Goal: Task Accomplishment & Management: Use online tool/utility

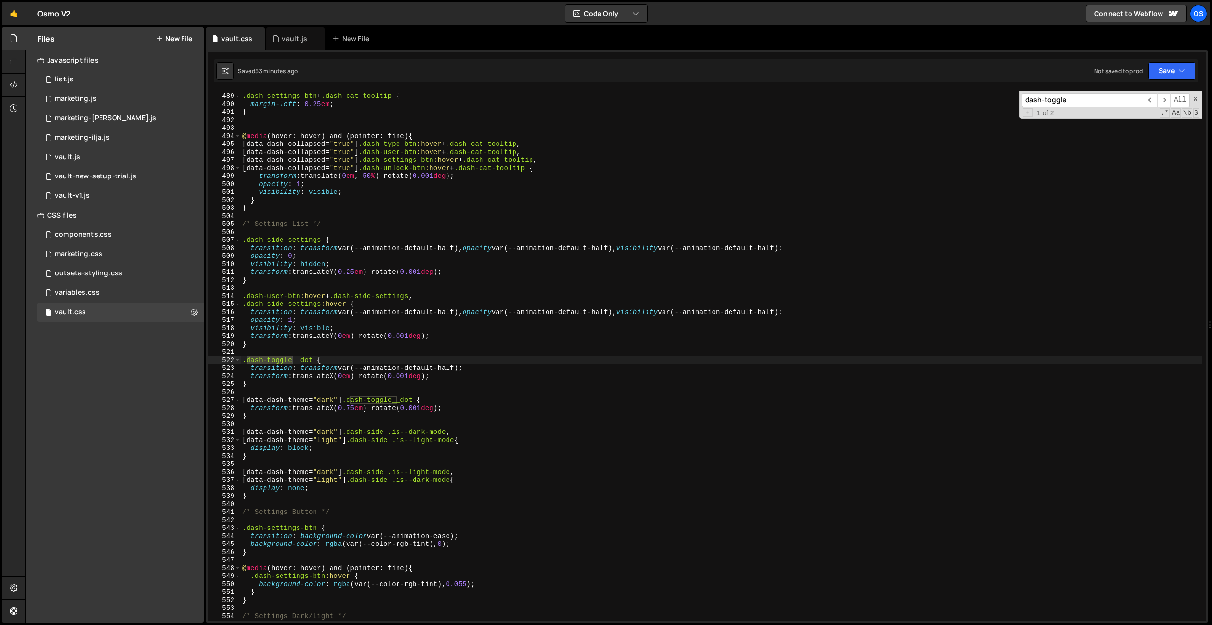
scroll to position [2748, 0]
type input "dash-toggle"
type textarea ".dash-side-settings {"
click at [418, 239] on div ".dash-settings-btn + .dash-cat-tooltip { margin-left : 0.25 em ; } @ media (hov…" at bounding box center [721, 357] width 962 height 546
paste input ".dash-settings-btn:hover"
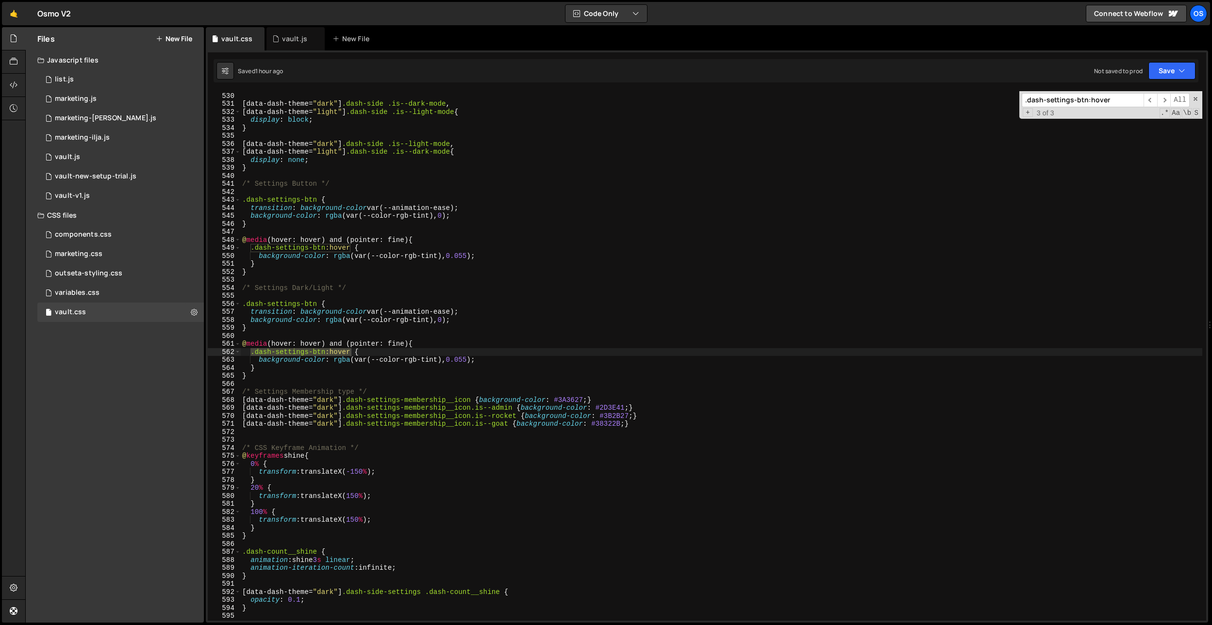
scroll to position [2979, 0]
type input ".dash-settings-btn:hover"
click at [263, 363] on div "} [ data-dash-theme = " dark " ] .dash-side .is--dark-mode , [ data-dash-theme …" at bounding box center [721, 357] width 962 height 546
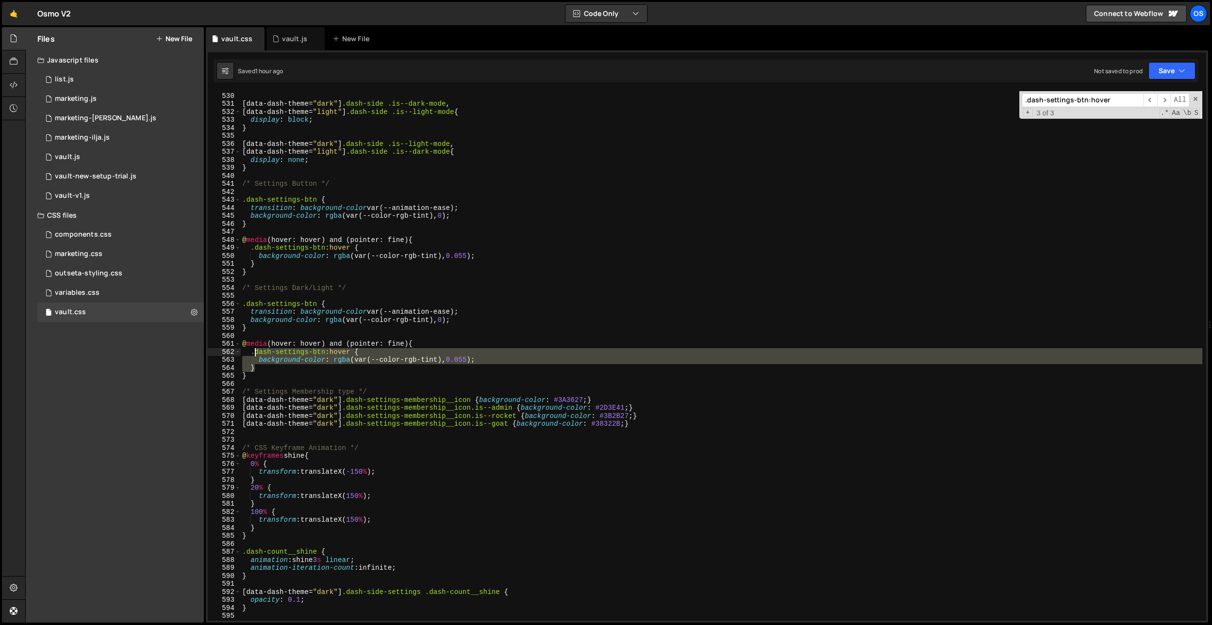
drag, startPoint x: 261, startPoint y: 369, endPoint x: 253, endPoint y: 353, distance: 17.4
click at [253, 353] on div "} [ data-dash-theme = " dark " ] .dash-side .is--dark-mode , [ data-dash-theme …" at bounding box center [721, 357] width 962 height 546
drag, startPoint x: 252, startPoint y: 353, endPoint x: 257, endPoint y: 365, distance: 12.6
click at [257, 365] on div "} [ data-dash-theme = " dark " ] .dash-side .is--dark-mode , [ data-dash-theme …" at bounding box center [721, 357] width 962 height 546
type textarea "}"
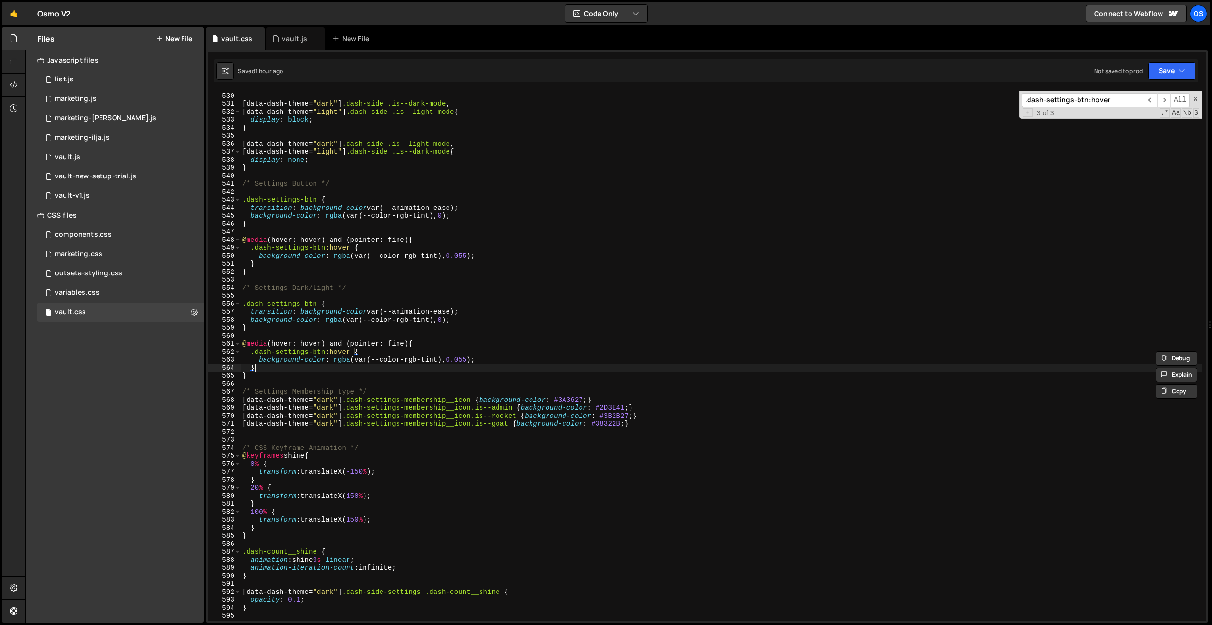
scroll to position [0, 0]
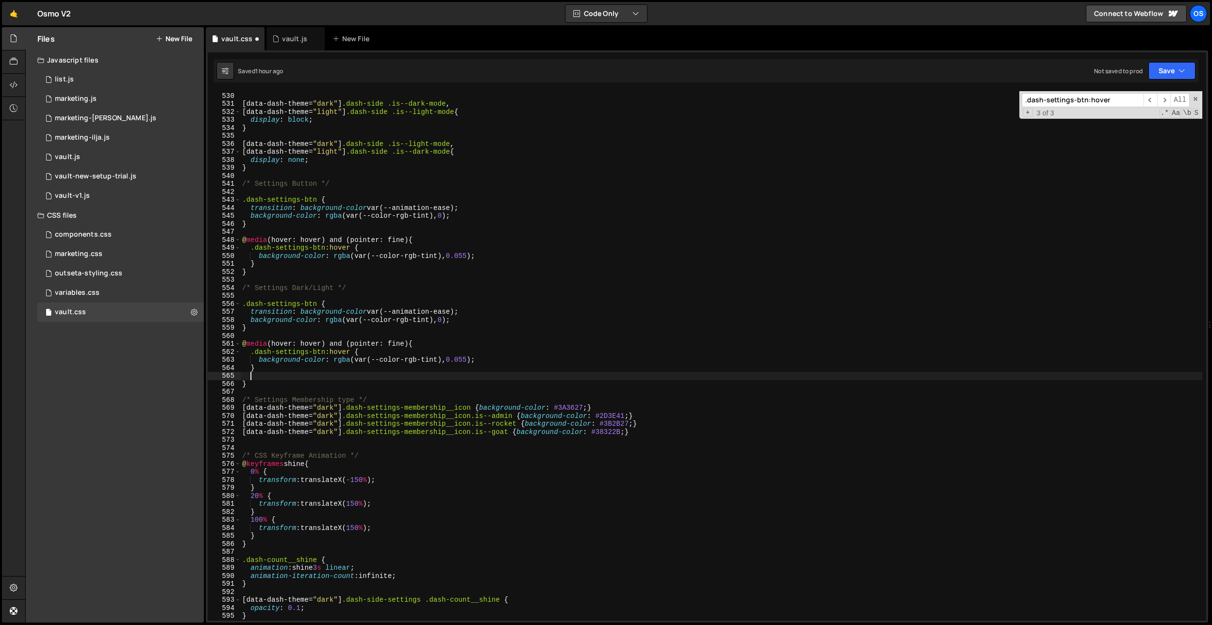
paste textarea "}"
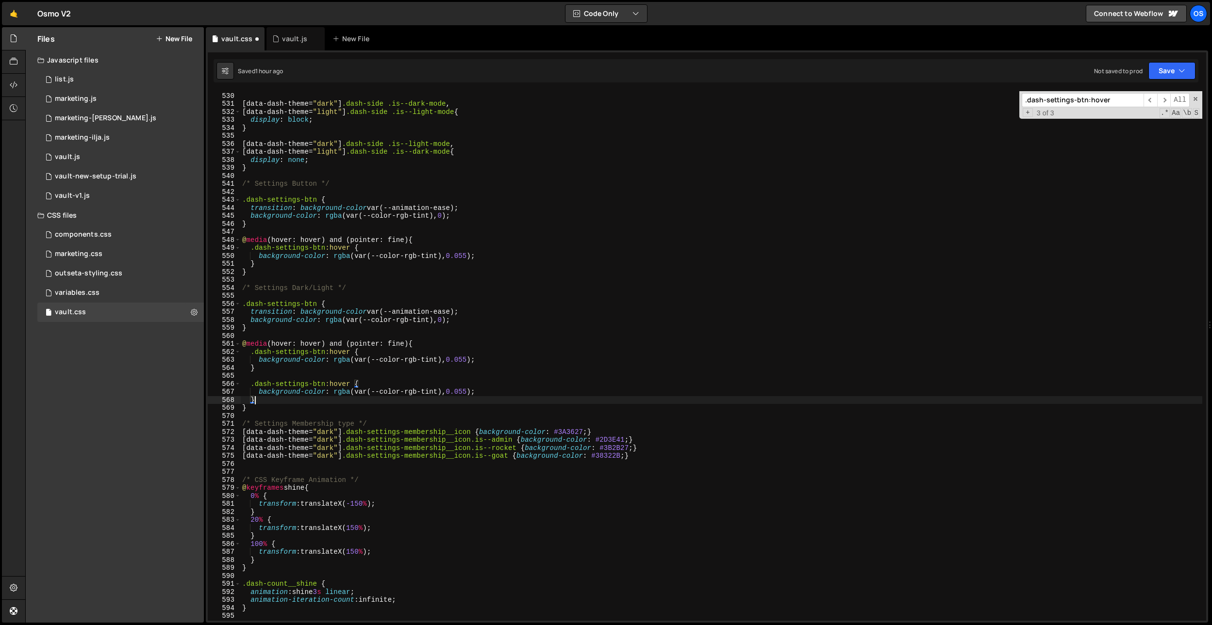
click at [326, 387] on div "} [ data-dash-theme = " dark " ] .dash-side .is--dark-mode , [ data-dash-theme …" at bounding box center [721, 357] width 962 height 546
click at [427, 324] on div "} [ data-dash-theme = " dark " ] .dash-side .is--dark-mode , [ data-dash-theme …" at bounding box center [721, 357] width 962 height 546
click at [471, 389] on div "} [ data-dash-theme = " dark " ] .dash-side .is--dark-mode , [ data-dash-theme …" at bounding box center [721, 357] width 962 height 546
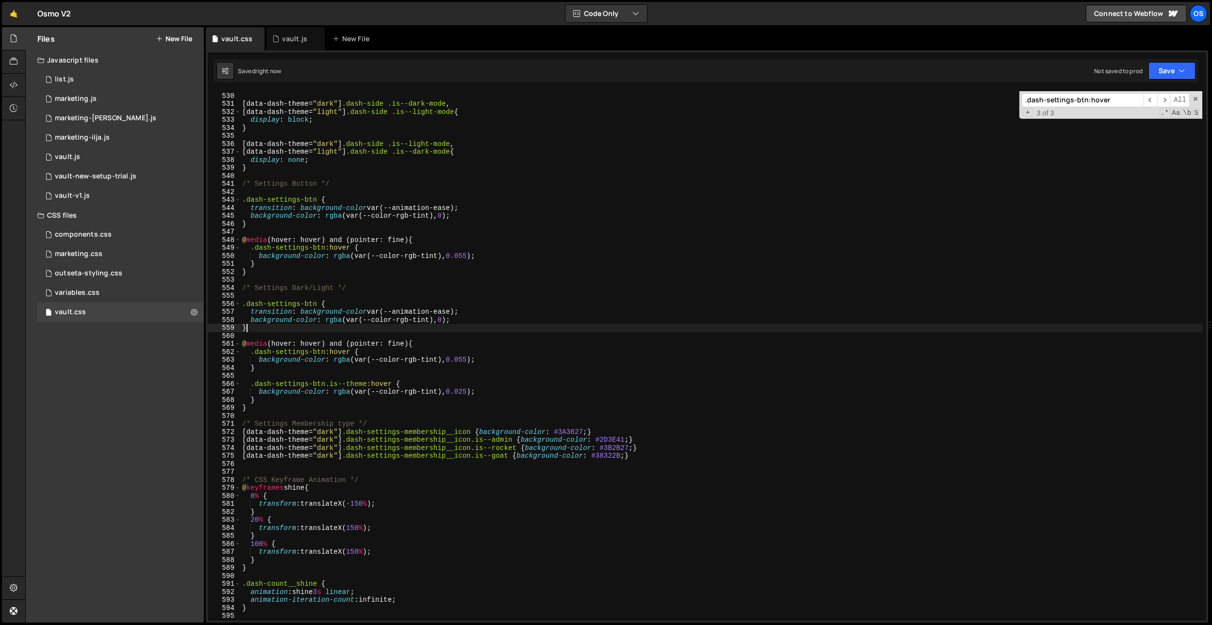
click at [488, 325] on div "} [ data-dash-theme = " dark " ] .dash-side .is--dark-mode , [ data-dash-theme …" at bounding box center [721, 357] width 962 height 546
click at [466, 394] on div "} [ data-dash-theme = " dark " ] .dash-side .is--dark-mode , [ data-dash-theme …" at bounding box center [721, 357] width 962 height 546
drag, startPoint x: 326, startPoint y: 382, endPoint x: 249, endPoint y: 382, distance: 76.2
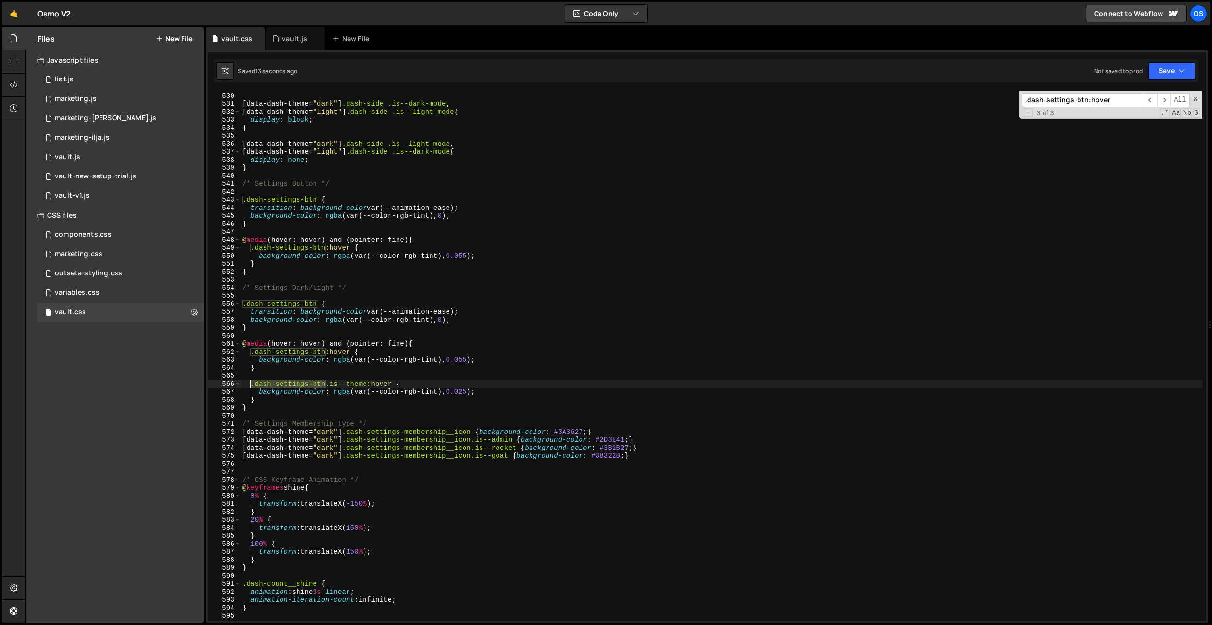
click at [249, 382] on div "} [ data-dash-theme = " dark " ] .dash-side .is--dark-mode , [ data-dash-theme …" at bounding box center [721, 357] width 962 height 546
click at [345, 252] on div "} [ data-dash-theme = " dark " ] .dash-side .is--dark-mode , [ data-dash-theme …" at bounding box center [721, 357] width 962 height 546
type textarea ".dash-settings-btn:hover {"
paste input
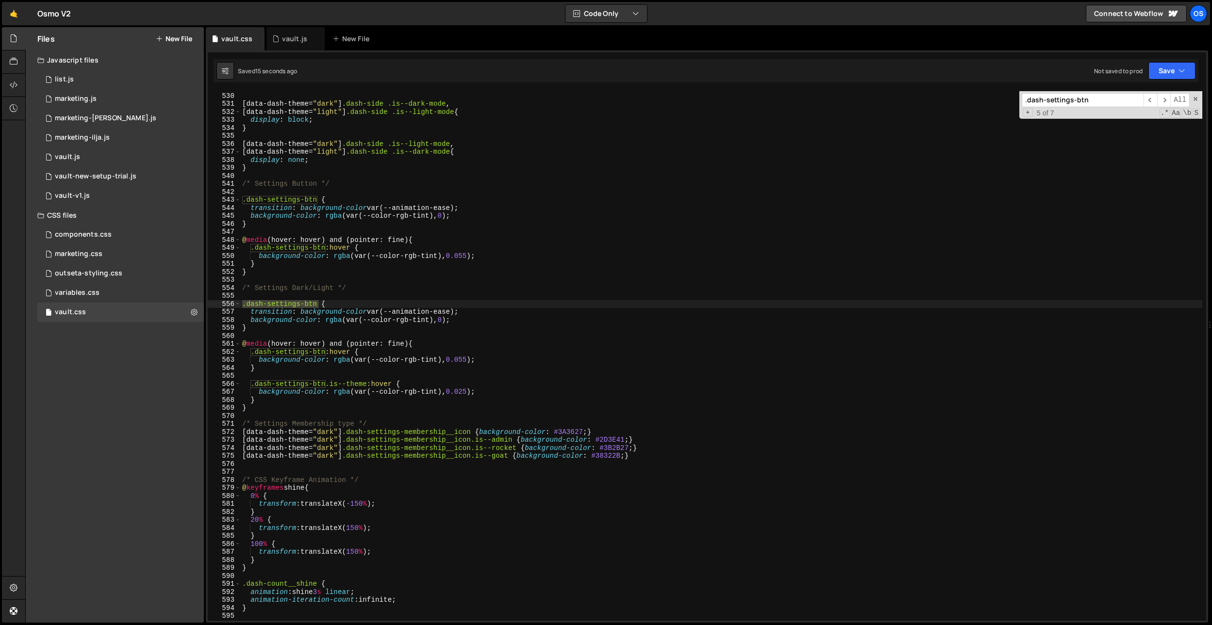
type input ".dash-settings-btn"
drag, startPoint x: 459, startPoint y: 209, endPoint x: 293, endPoint y: 207, distance: 166.5
click at [293, 207] on div "} [ data-dash-theme = " dark " ] .dash-side .is--dark-mode , [ data-dash-theme …" at bounding box center [721, 357] width 962 height 546
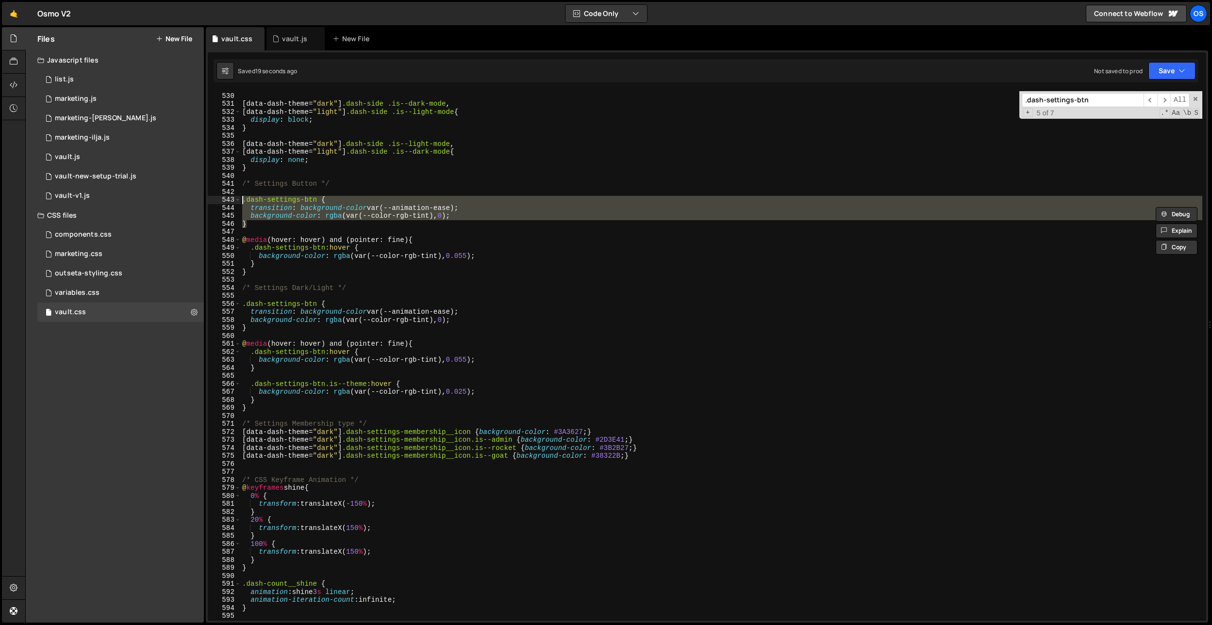
drag, startPoint x: 257, startPoint y: 225, endPoint x: 234, endPoint y: 203, distance: 31.9
click at [234, 203] on div "transition: background-color var(--animation-ease); 529 530 531 532 533 534 535…" at bounding box center [707, 356] width 998 height 530
click at [266, 371] on div "} [ data-dash-theme = " dark " ] .dash-side .is--dark-mode , [ data-dash-theme …" at bounding box center [721, 357] width 962 height 546
type textarea "}"
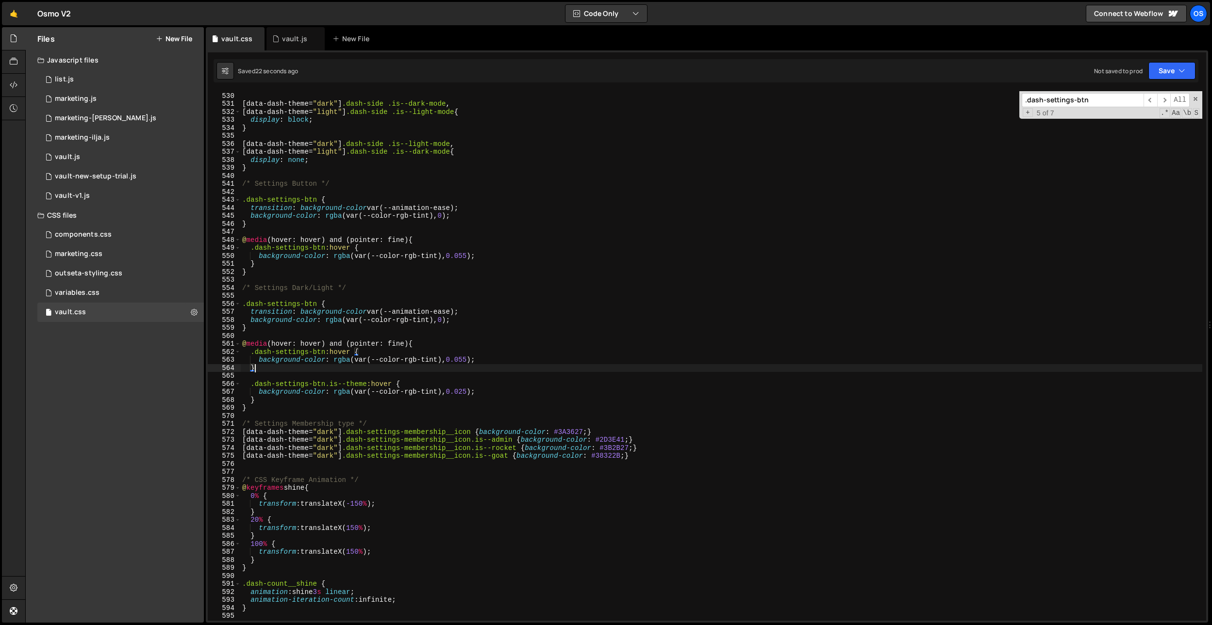
scroll to position [0, 0]
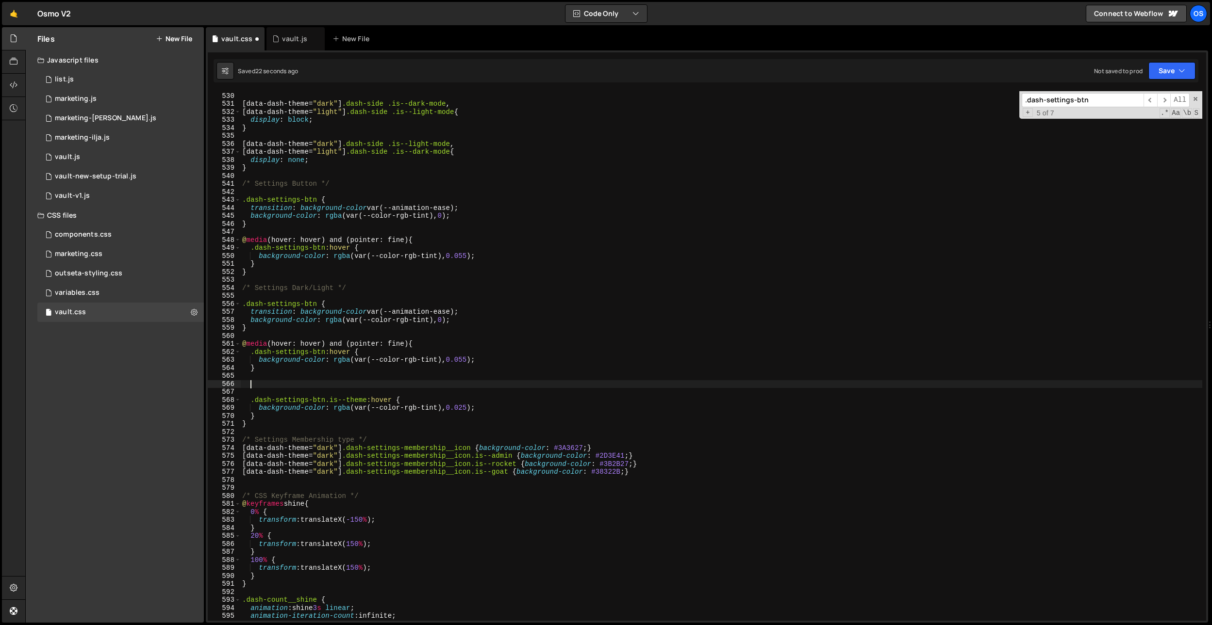
paste textarea "}"
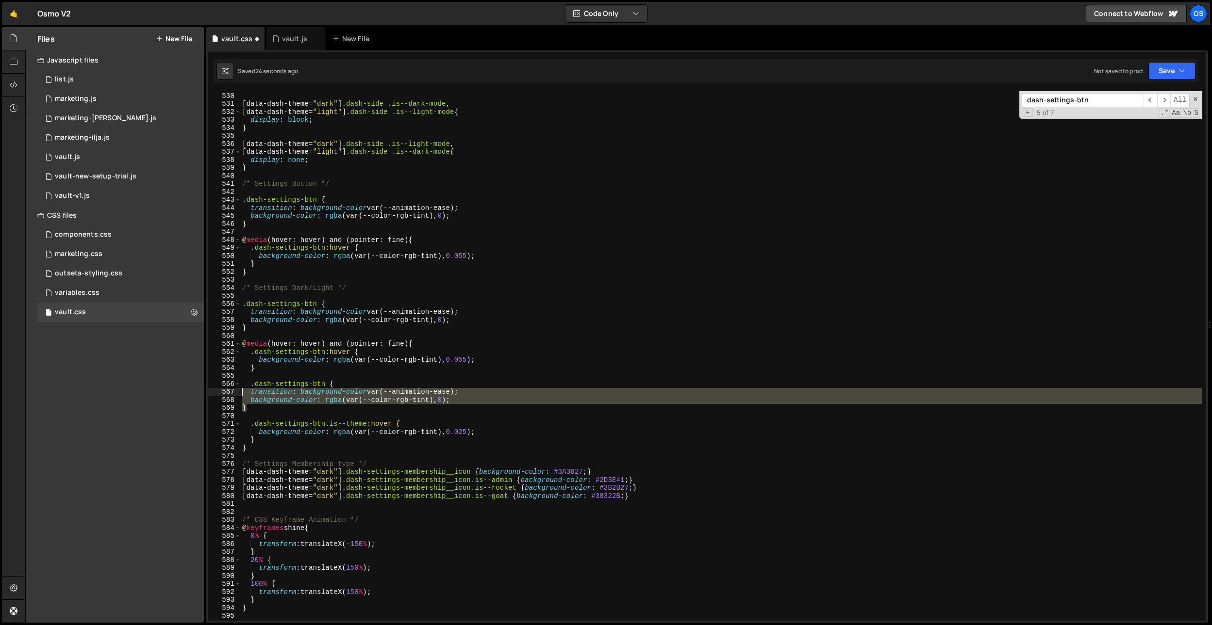
drag, startPoint x: 252, startPoint y: 408, endPoint x: 236, endPoint y: 395, distance: 21.1
click at [236, 395] on div "} 529 530 531 532 533 534 535 536 537 538 539 540 541 542 543 544 545 546 547 5…" at bounding box center [707, 356] width 998 height 530
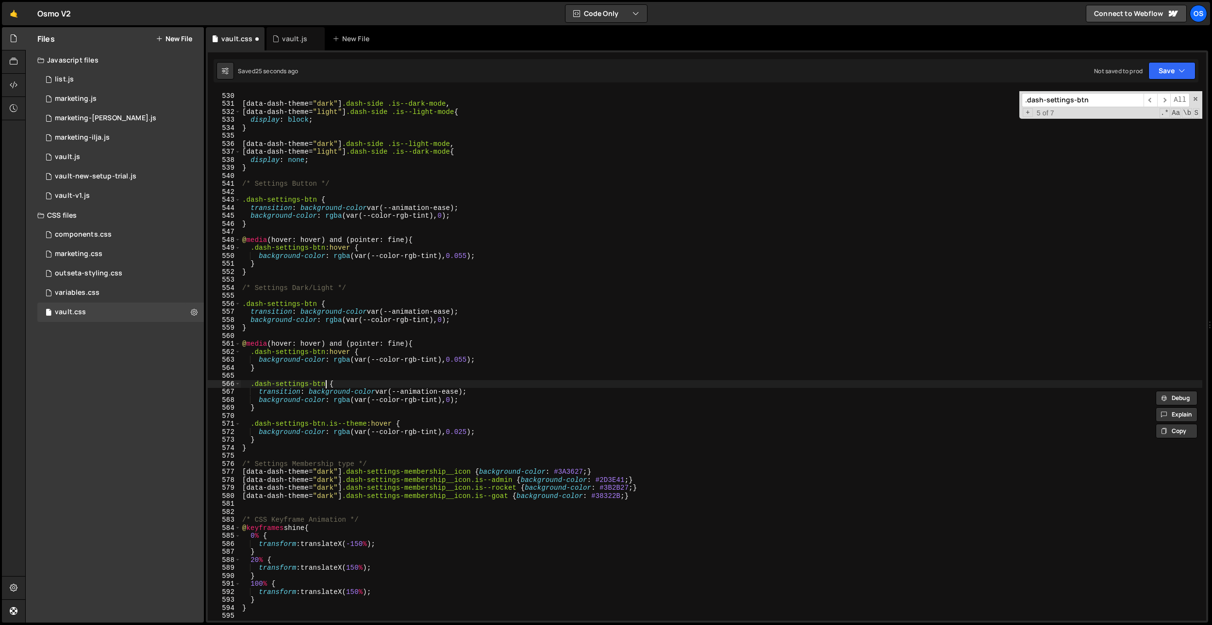
click at [324, 382] on div "} [ data-dash-theme = " dark " ] .dash-side .is--dark-mode , [ data-dash-theme …" at bounding box center [721, 357] width 962 height 546
click at [419, 311] on div "} [ data-dash-theme = " dark " ] .dash-side .is--dark-mode , [ data-dash-theme …" at bounding box center [721, 357] width 962 height 546
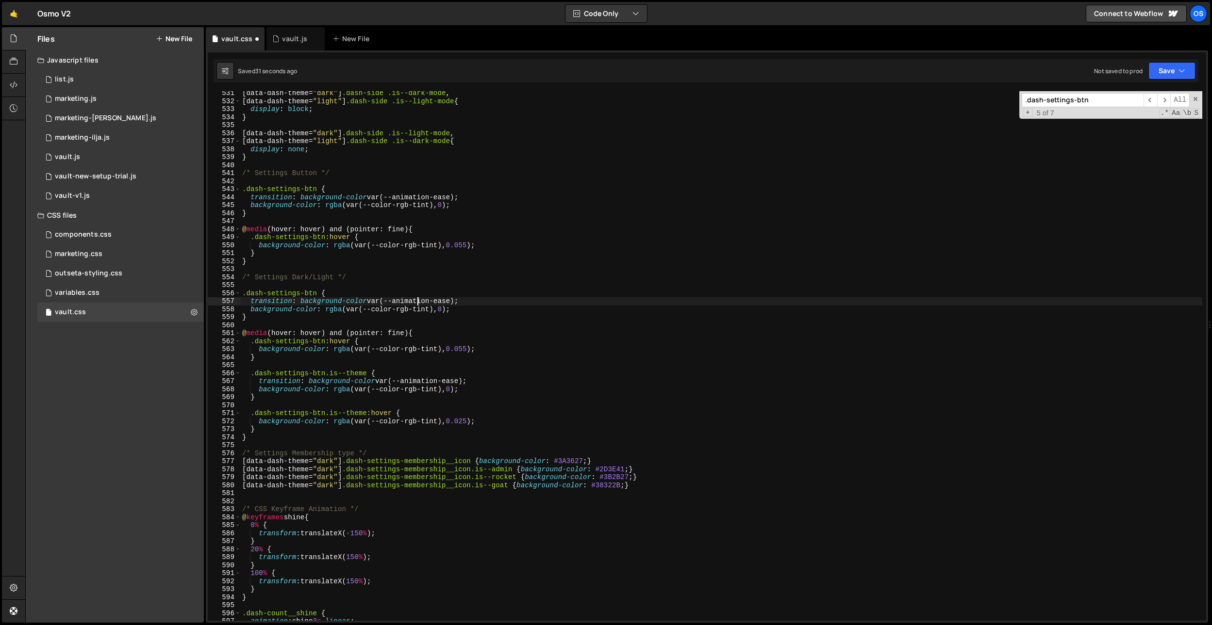
scroll to position [2964, 0]
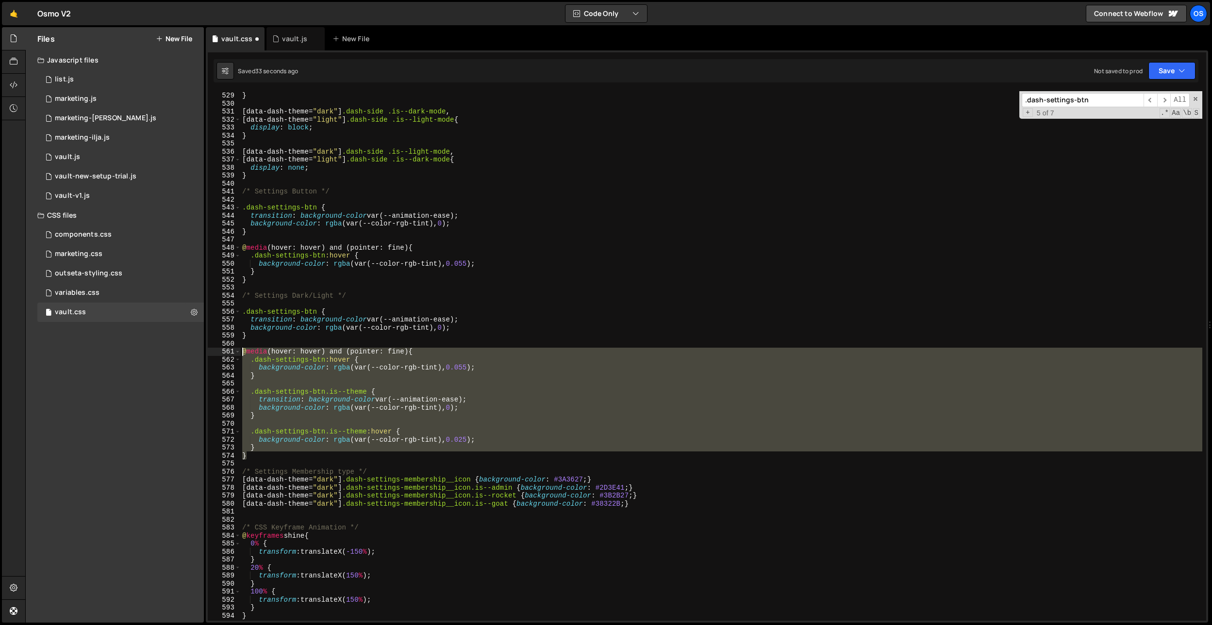
drag, startPoint x: 256, startPoint y: 457, endPoint x: 230, endPoint y: 356, distance: 104.7
click at [230, 356] on div "transition: background-color var(--animation-ease); 528 529 530 531 532 533 534…" at bounding box center [707, 356] width 998 height 530
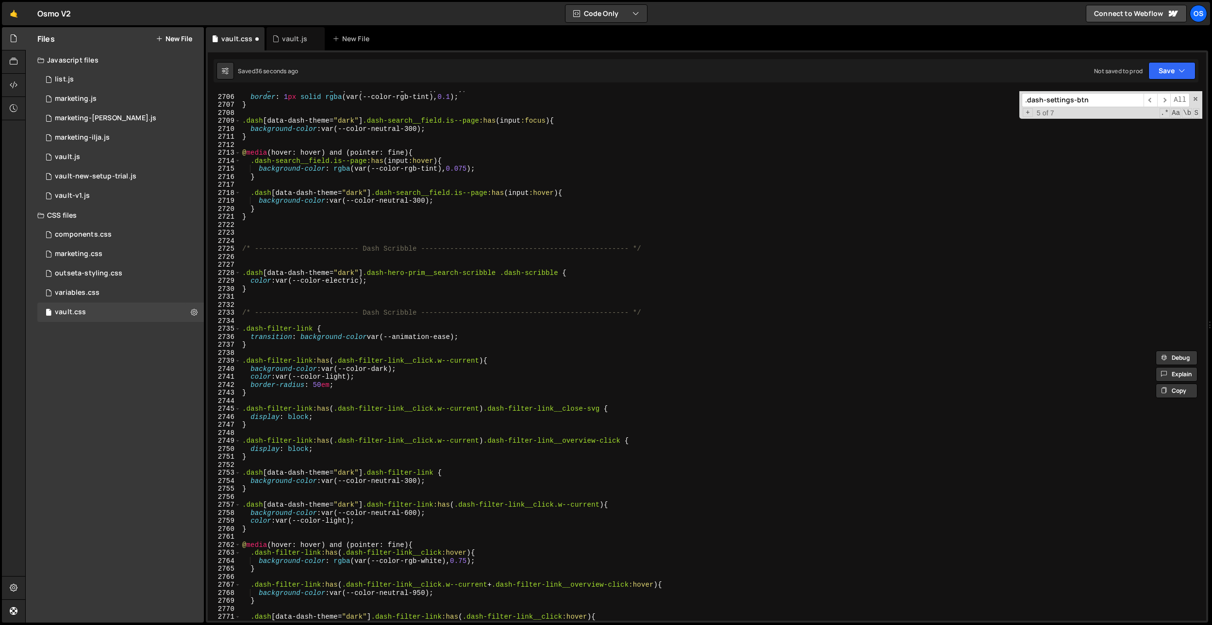
scroll to position [15371, 0]
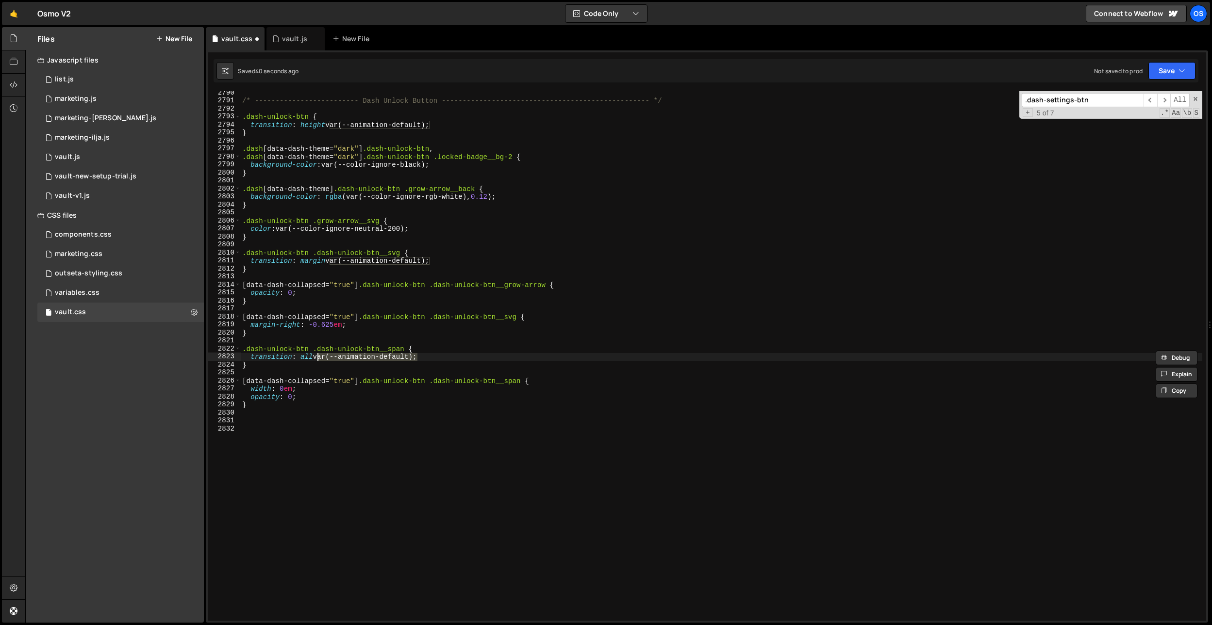
drag, startPoint x: 415, startPoint y: 356, endPoint x: 316, endPoint y: 358, distance: 99.0
click at [316, 358] on div "/* ------------------------- Dash Unlock Button -------------------------------…" at bounding box center [721, 362] width 962 height 546
click at [489, 293] on div "/* ------------------------- Dash Unlock Button -------------------------------…" at bounding box center [721, 362] width 962 height 546
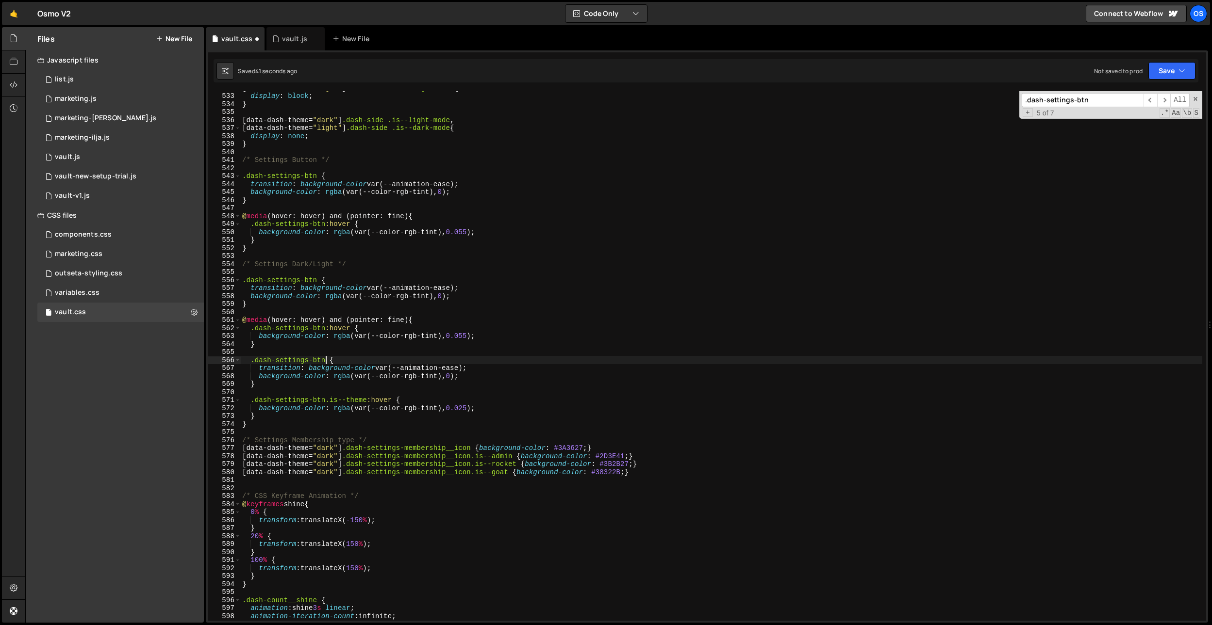
scroll to position [2986, 0]
click at [462, 373] on div "[ data-dash-theme = " light " ] .dash-side .is--light-mode { display : block ; …" at bounding box center [721, 357] width 962 height 546
click at [469, 367] on div "[ data-dash-theme = " light " ] .dash-side .is--light-mode { display : block ; …" at bounding box center [721, 357] width 962 height 546
paste textarea "var(--animation-default)"
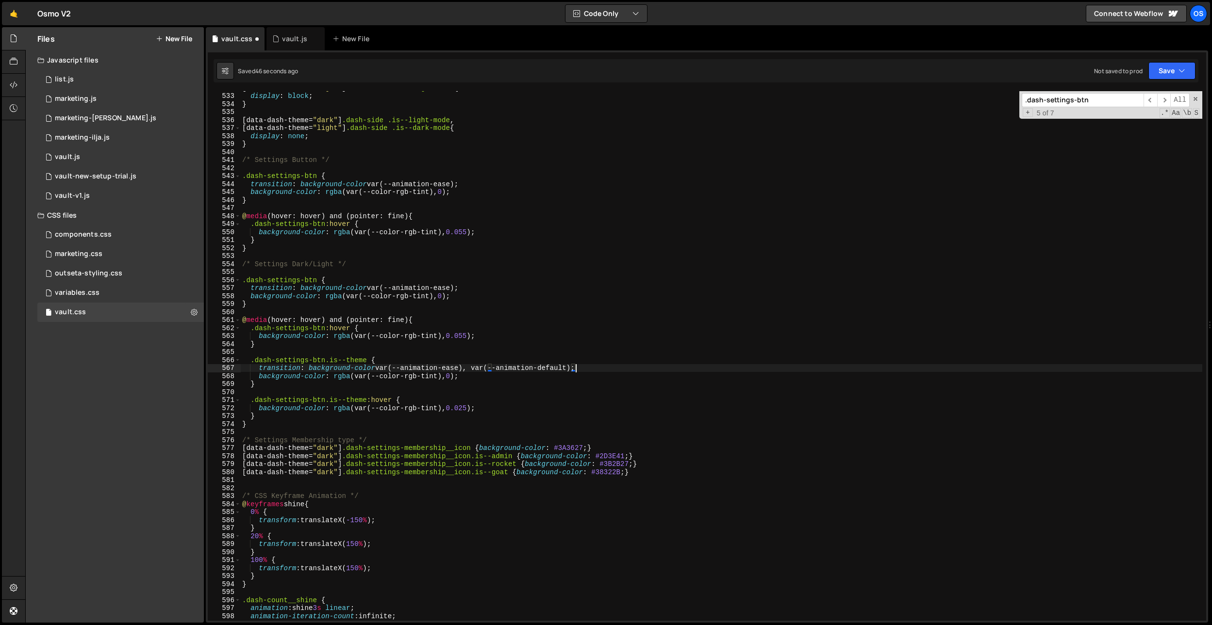
click at [476, 369] on div "[ data-dash-theme = " light " ] .dash-side .is--light-mode { display : block ; …" at bounding box center [721, 357] width 962 height 546
click at [620, 319] on div "[ data-dash-theme = " light " ] .dash-side .is--light-mode { display : block ; …" at bounding box center [721, 357] width 962 height 546
drag, startPoint x: 497, startPoint y: 374, endPoint x: 197, endPoint y: 374, distance: 299.9
click at [197, 374] on div "Files New File Javascript files 0 list.js 0 0 marketing.js 0 0 marketing-[PERSO…" at bounding box center [618, 325] width 1186 height 596
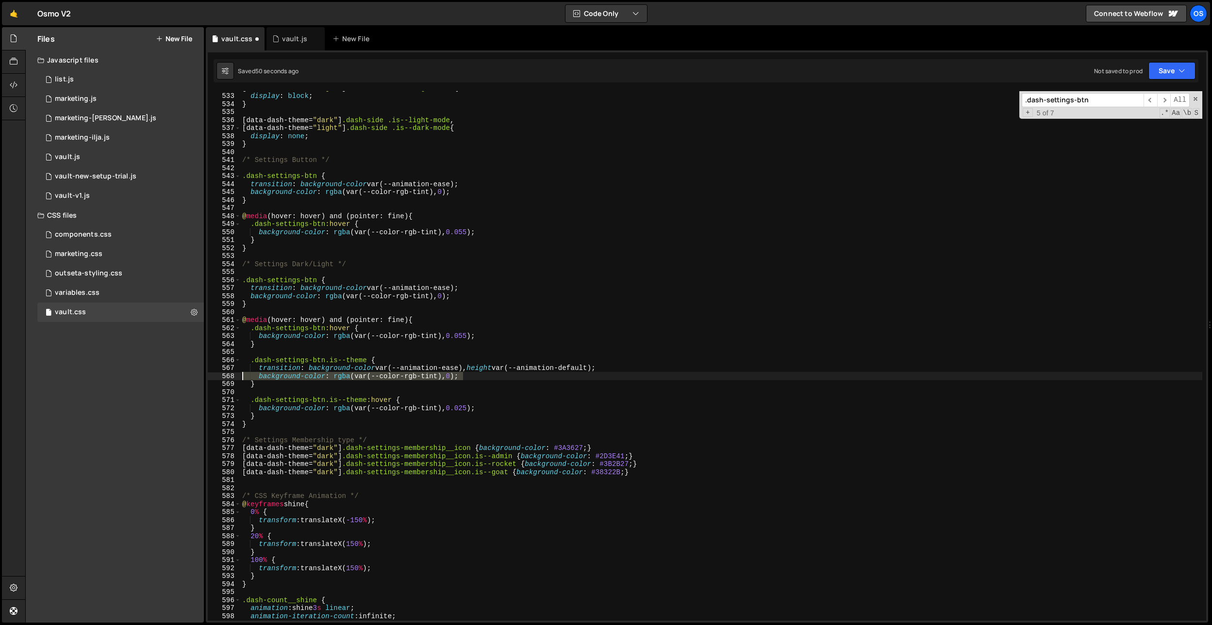
type textarea "background-color: rgba(var(--color-rgb-tint), 0);"
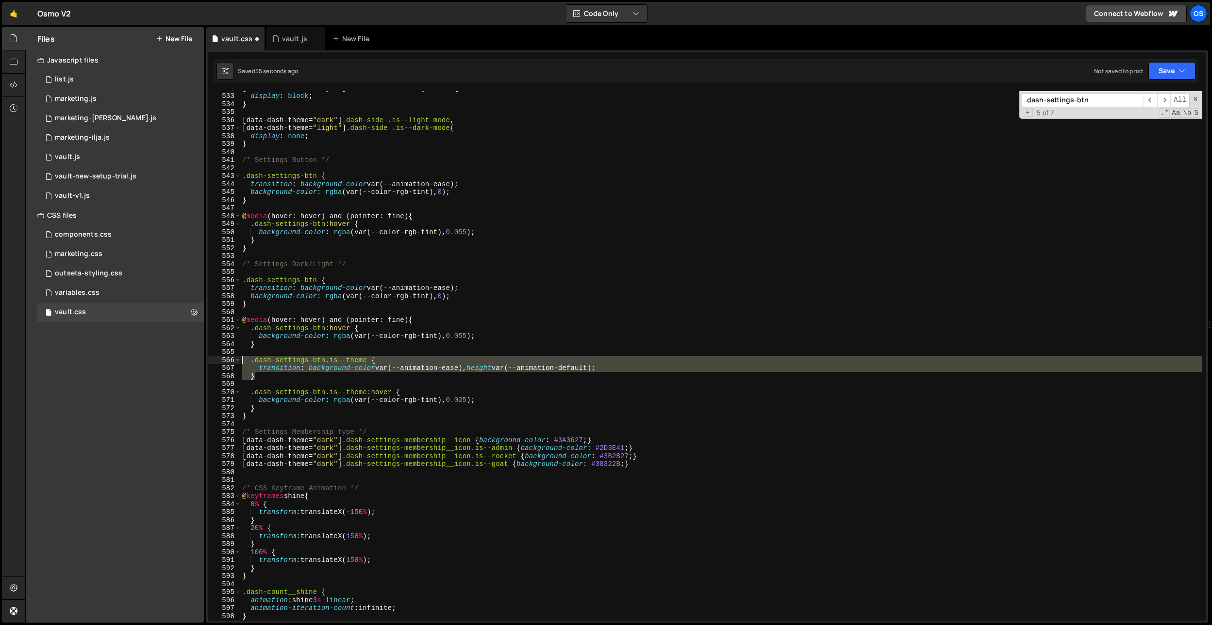
drag, startPoint x: 256, startPoint y: 377, endPoint x: 220, endPoint y: 357, distance: 41.2
click at [220, 357] on div "transition: background-color var(--animation-ease), height var(--animation-defa…" at bounding box center [707, 356] width 998 height 530
type textarea ".dash-settings-btn.is--theme { transition: background-color var(--animation-eas…"
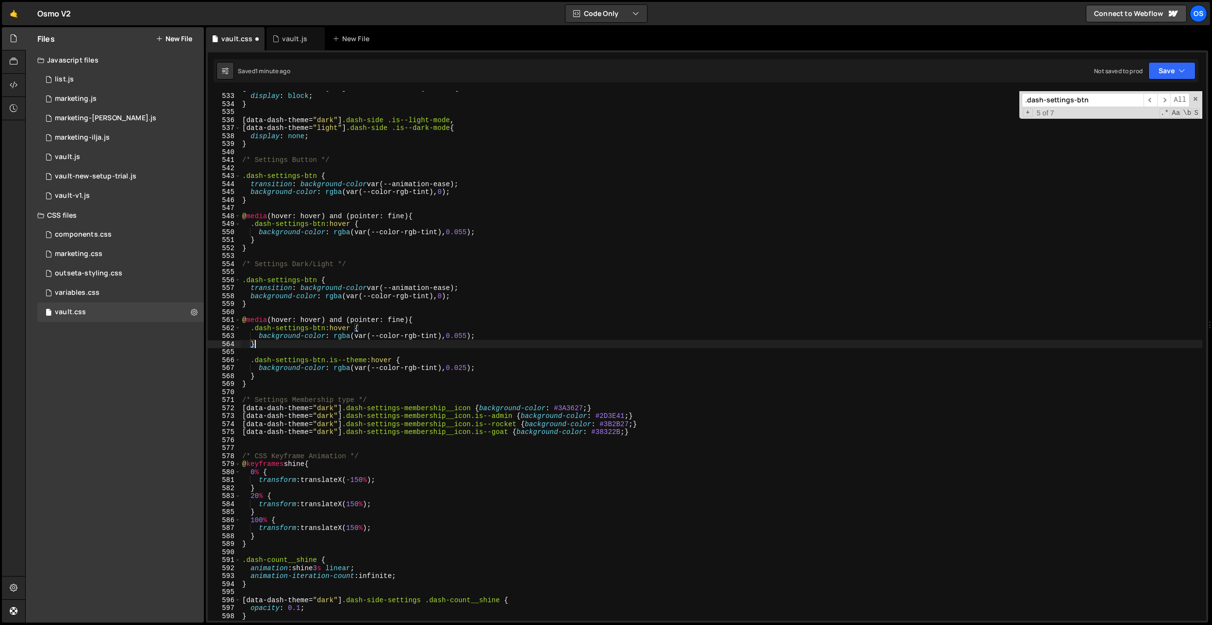
click at [286, 300] on div "[ data-dash-theme = " light " ] .dash-side .is--light-mode { display : block ; …" at bounding box center [721, 357] width 962 height 546
type textarea "}"
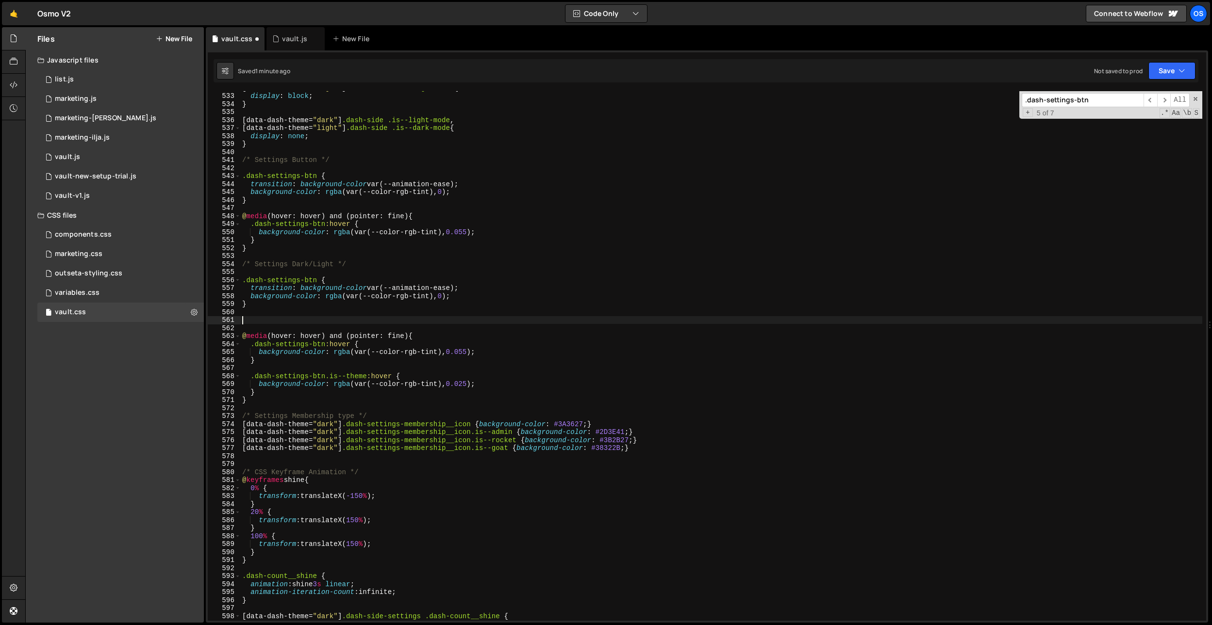
paste textarea "}"
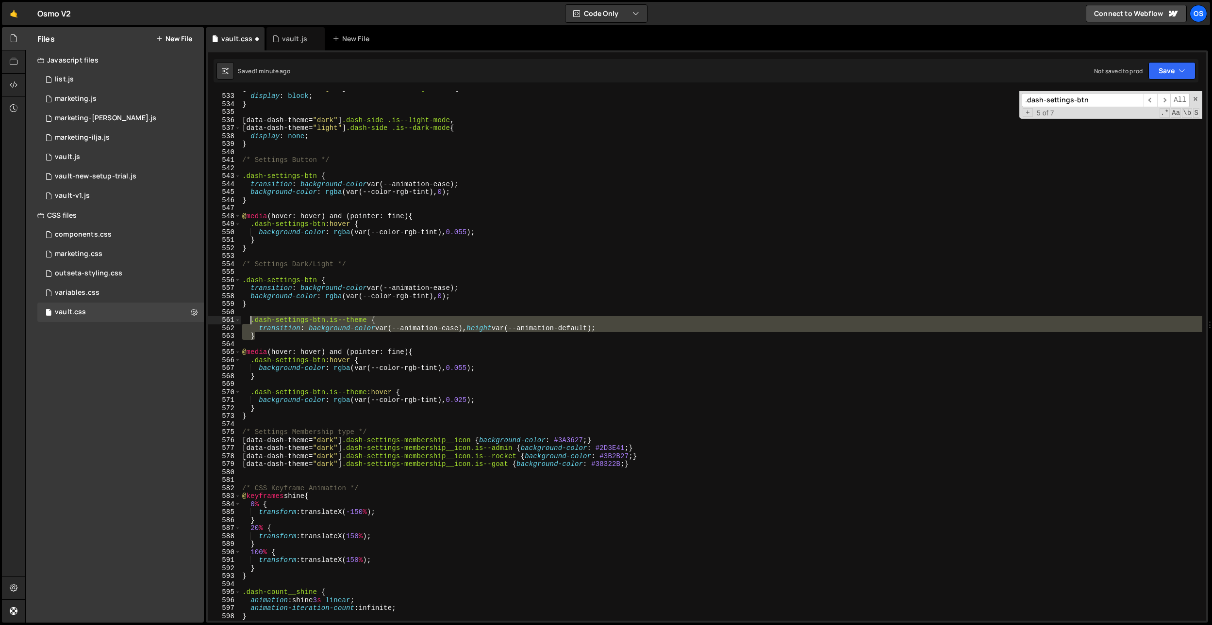
drag, startPoint x: 258, startPoint y: 333, endPoint x: 250, endPoint y: 323, distance: 13.2
click at [250, 323] on div "[ data-dash-theme = " light " ] .dash-side .is--light-mode { display : block ; …" at bounding box center [721, 357] width 962 height 546
type textarea ".dash-settings-btn.is--theme { transition: background-color var(--animation-eas…"
click at [285, 316] on div "[ data-dash-theme = " light " ] .dash-side .is--light-mode { display : block ; …" at bounding box center [721, 357] width 962 height 546
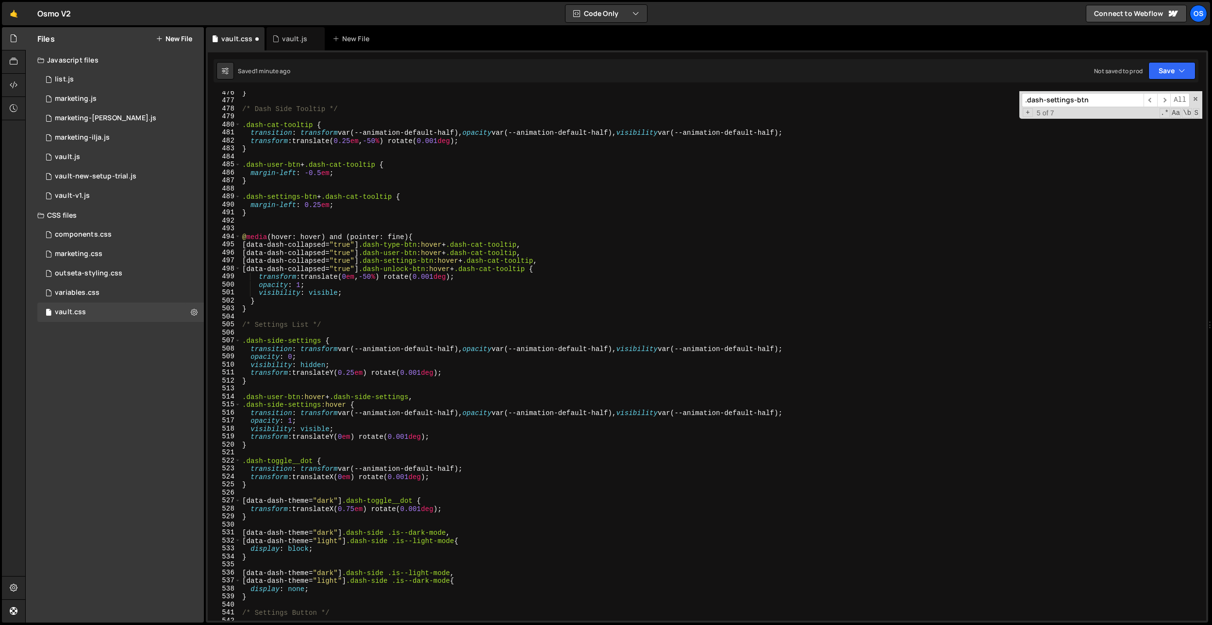
scroll to position [2670, 0]
drag, startPoint x: 367, startPoint y: 246, endPoint x: 250, endPoint y: 244, distance: 116.5
click at [250, 244] on div "} /* Dash Side Tooltip */ .dash-cat-tooltip { transition : transform var(--anim…" at bounding box center [721, 362] width 962 height 546
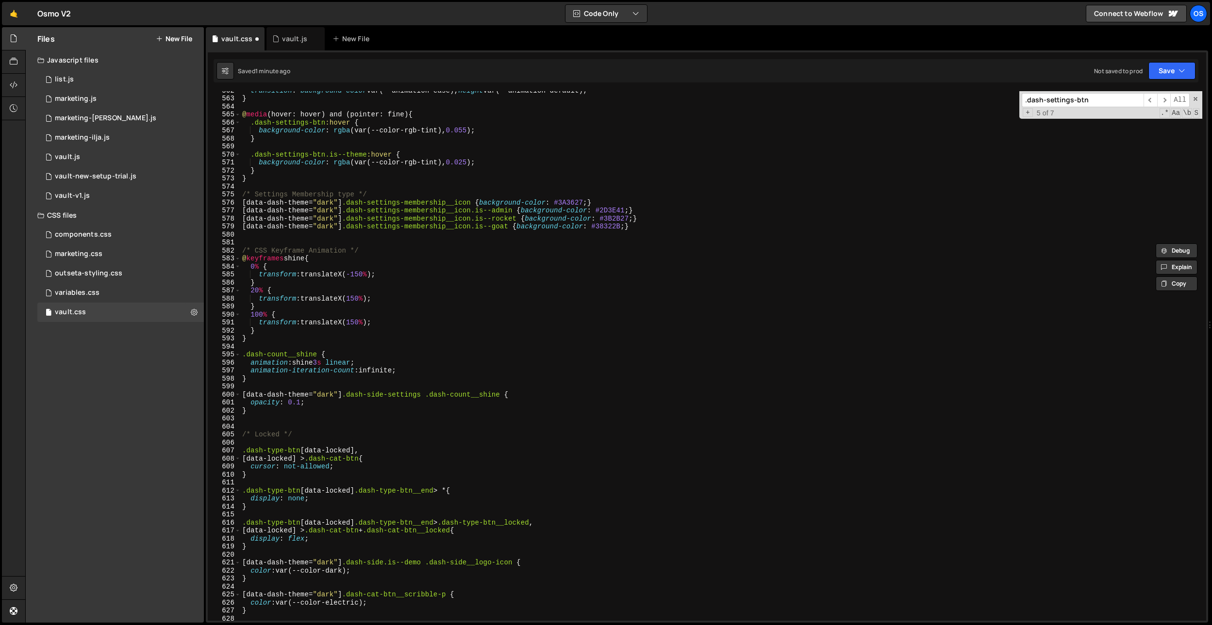
scroll to position [2990, 0]
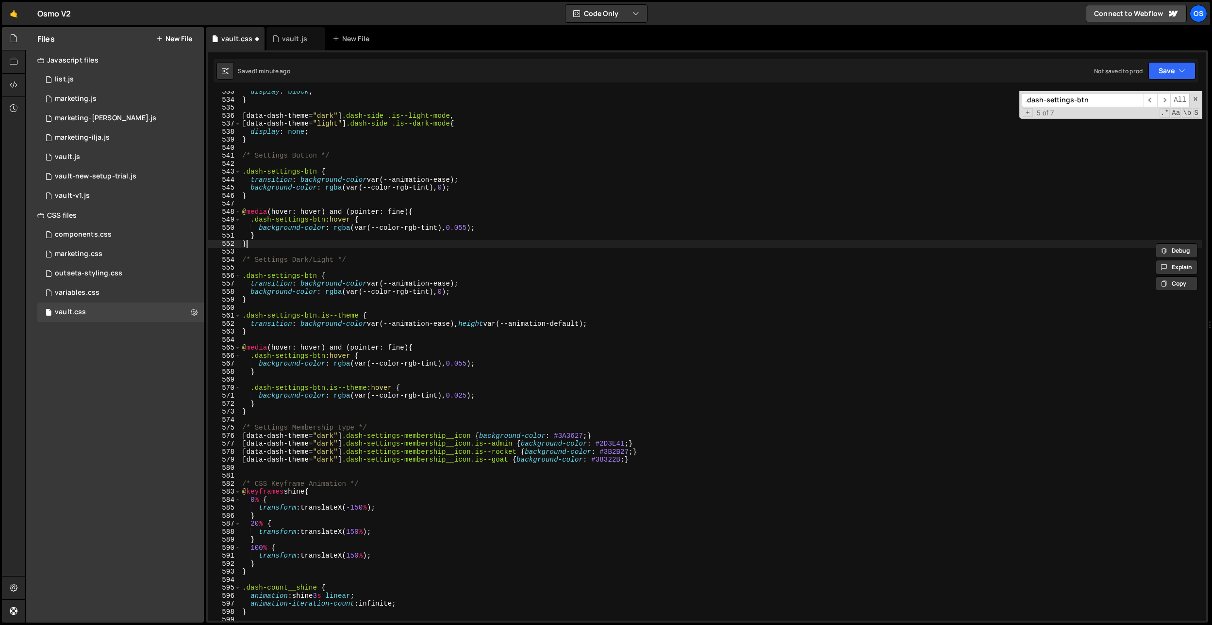
click at [329, 241] on div "display : block ; } [ data-dash-theme = " dark " ] .dash-side .is--light-mode ,…" at bounding box center [721, 361] width 962 height 546
click at [251, 332] on div "display : block ; } [ data-dash-theme = " dark " ] .dash-side .is--light-mode ,…" at bounding box center [721, 361] width 962 height 546
type textarea "}"
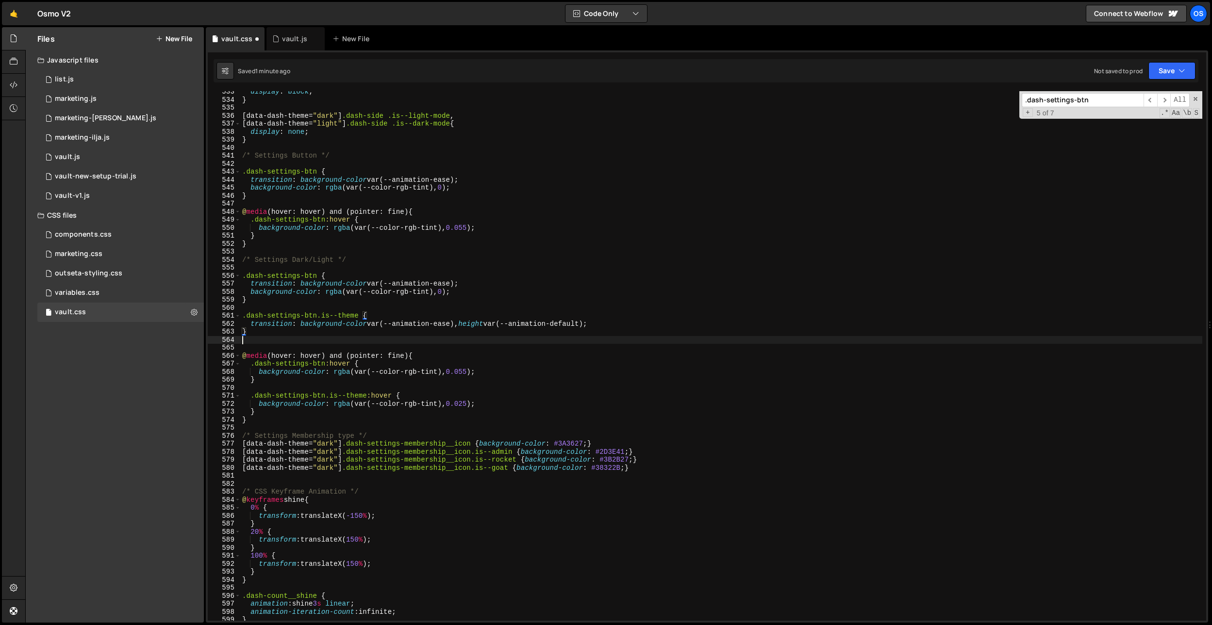
paste textarea "[data-dash-collapsed="true"]"
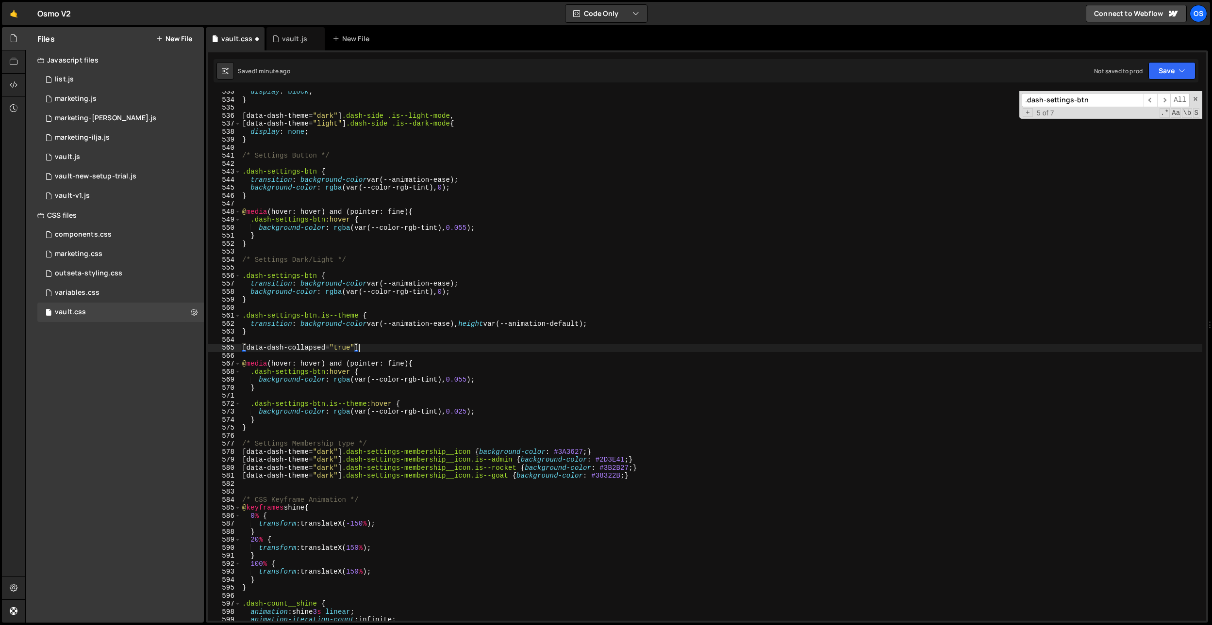
scroll to position [0, 8]
drag, startPoint x: 359, startPoint y: 315, endPoint x: 197, endPoint y: 318, distance: 162.1
click at [197, 320] on div "Files New File Javascript files 0 list.js 0 0 marketing.js 0 0 marketing-[PERSO…" at bounding box center [618, 325] width 1186 height 596
type textarea ".dash-settings-btn.is--theme {"
click at [407, 359] on div "display : block ; } [ data-dash-theme = " dark " ] .dash-side .is--light-mode ,…" at bounding box center [721, 361] width 962 height 546
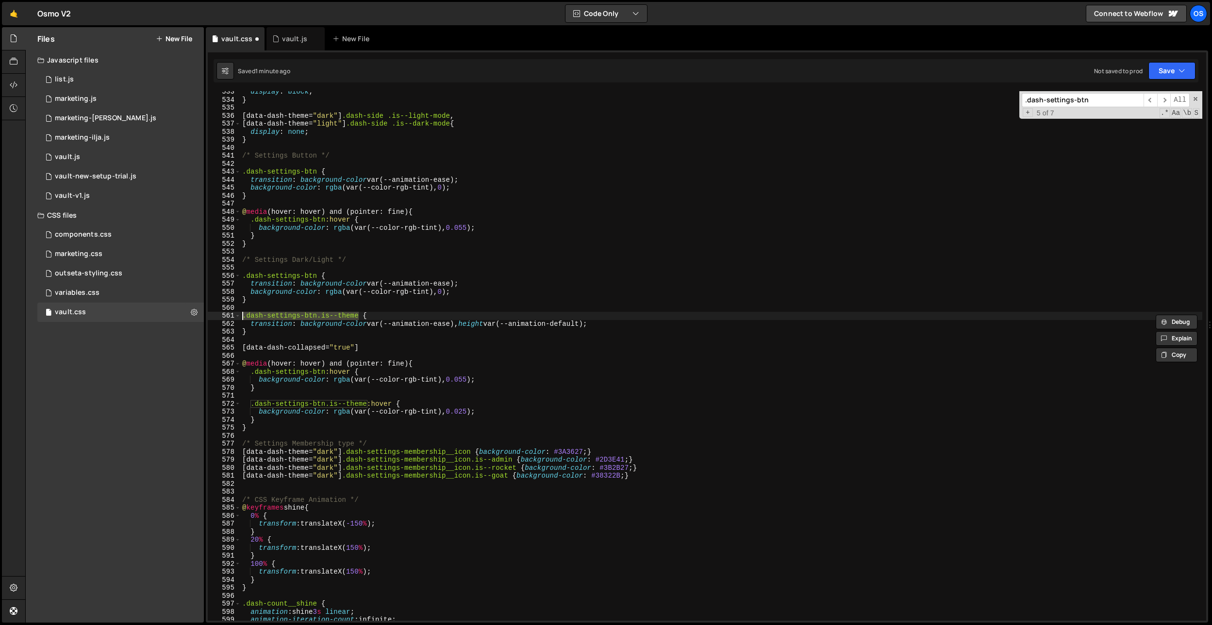
scroll to position [0, 0]
click at [392, 353] on div "display : block ; } [ data-dash-theme = " dark " ] .dash-side .is--light-mode ,…" at bounding box center [721, 361] width 962 height 546
click at [398, 351] on div "display : block ; } [ data-dash-theme = " dark " ] .dash-side .is--light-mode ,…" at bounding box center [721, 361] width 962 height 546
paste textarea ".dash-settings-btn.is--theme"
type textarea "[data-dash-collapsed="true"] .dash-settings-btn.is--theme {}"
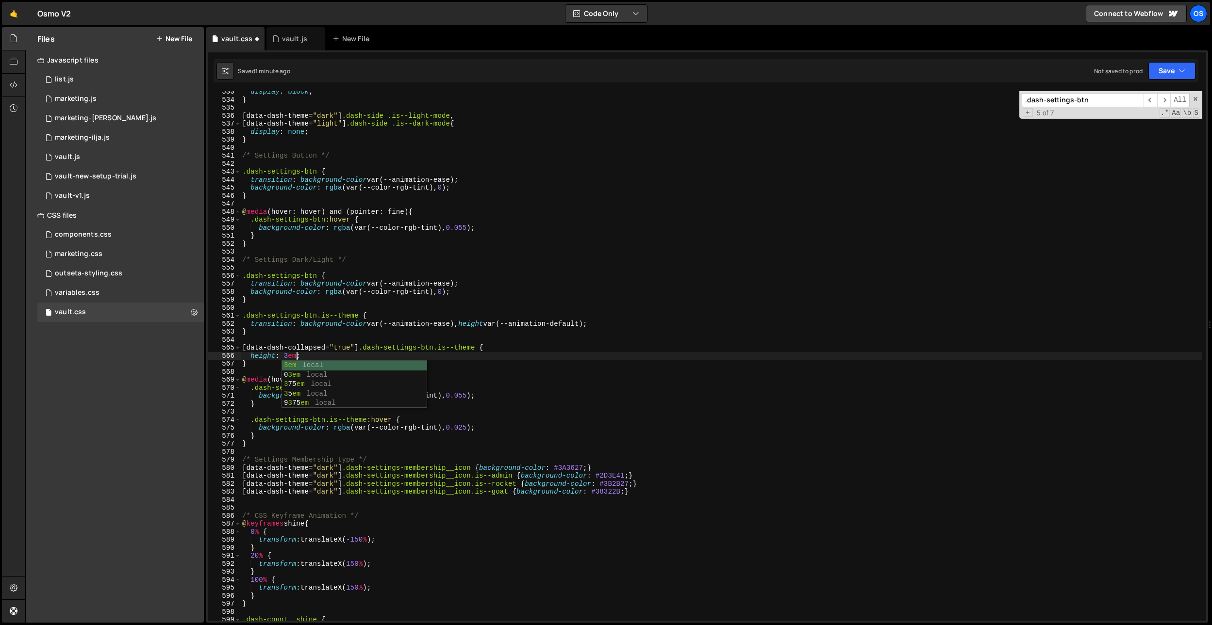
scroll to position [0, 3]
click at [442, 280] on div "display : block ; } [ data-dash-theme = " dark " ] .dash-side .is--light-mode ,…" at bounding box center [721, 361] width 962 height 546
click at [449, 186] on div "display : block ; } [ data-dash-theme = " dark " ] .dash-side .is--light-mode ,…" at bounding box center [721, 361] width 962 height 546
type textarea "background-color: rgba(var(--color-rgb-tint), 0);"
type input "l"
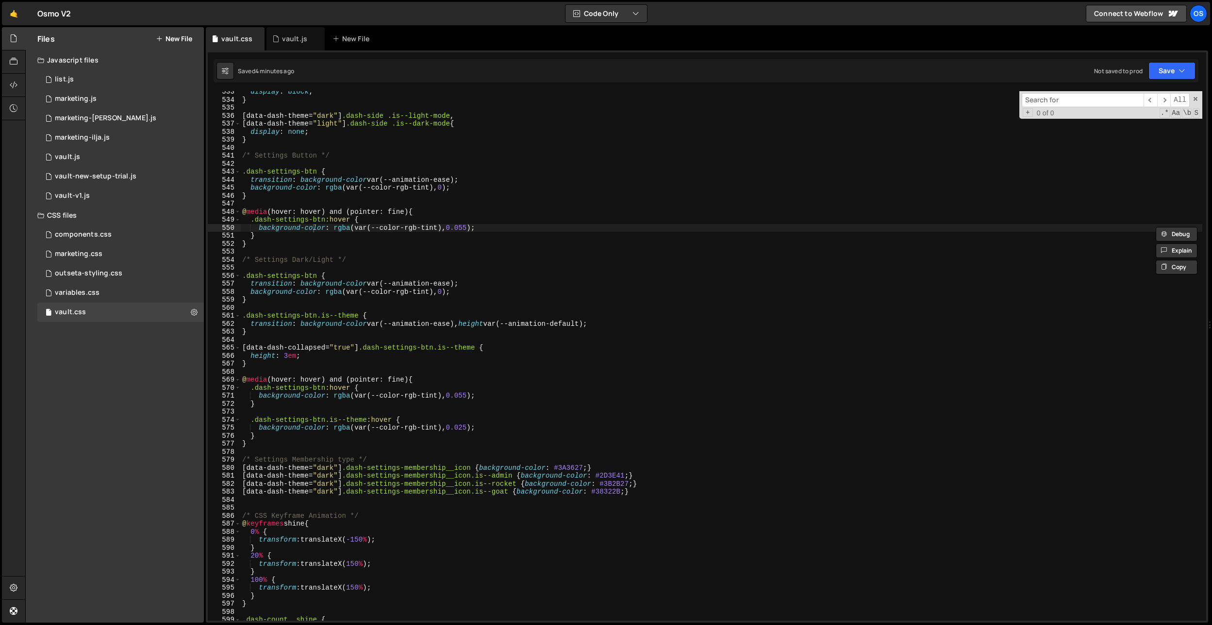
paste input "dash-type-btn__locked"
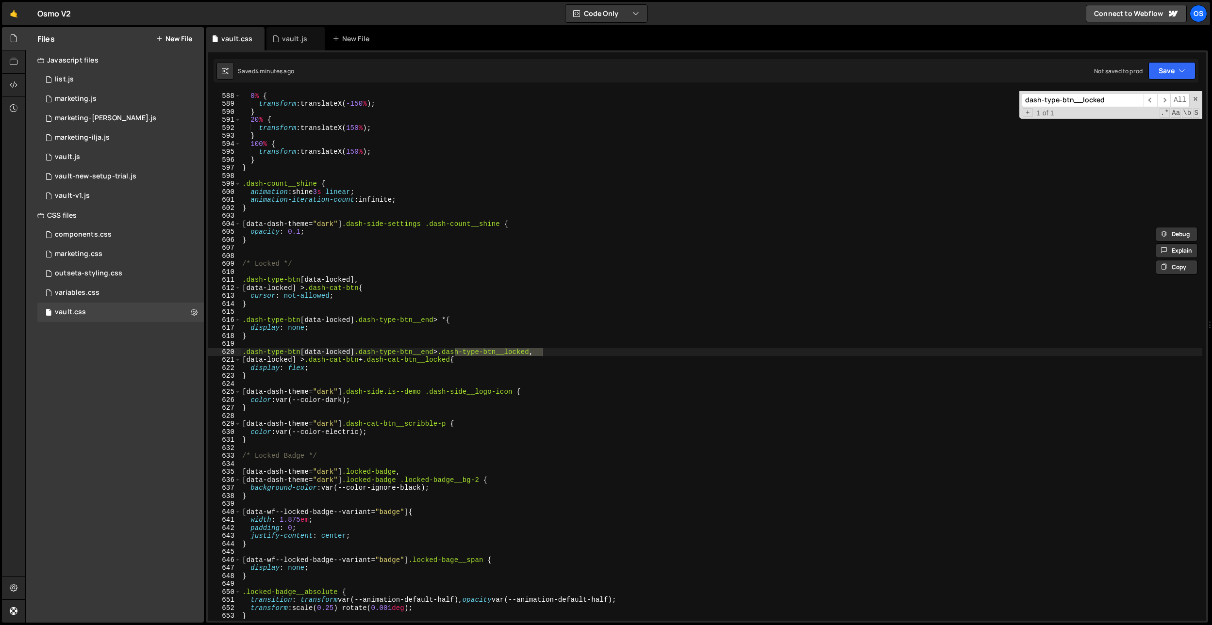
scroll to position [3291, 0]
type input "dash-type-btn__locked"
click at [313, 370] on div "@ keyframes shine { 0 % { transform : translateX( -150 % ) ; } 20 % { transform…" at bounding box center [721, 357] width 962 height 546
click at [308, 376] on div "@ keyframes shine { 0 % { transform : translateX( -150 % ) ; } 20 % { transform…" at bounding box center [721, 357] width 962 height 546
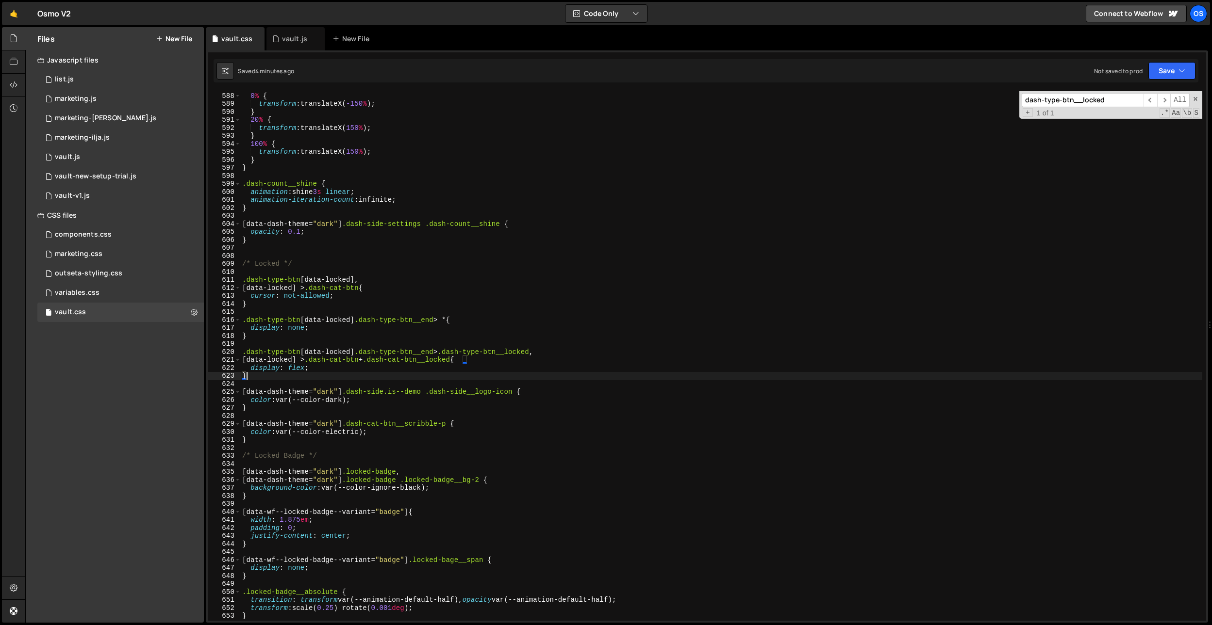
click at [300, 263] on div "@ keyframes shine { 0 % { transform : translateX( -150 % ) ; } 20 % { transform…" at bounding box center [721, 357] width 962 height 546
type textarea "/* Locked */"
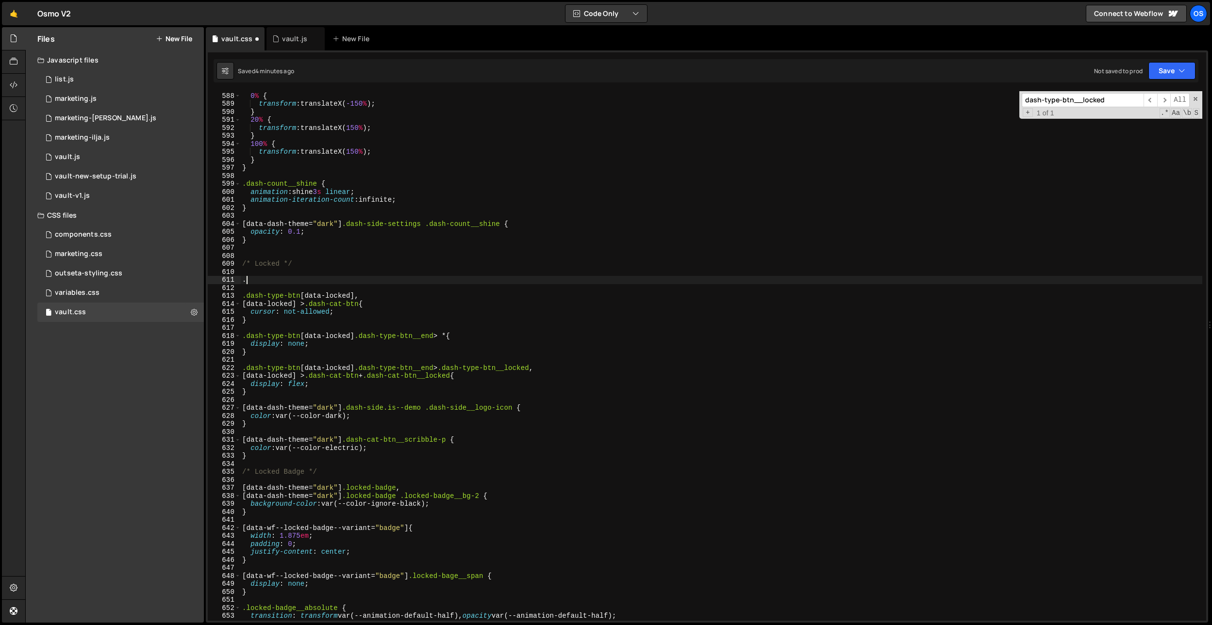
paste textarea "dash-type-btn__locked"
type textarea ".dash-type-btn__locked {}"
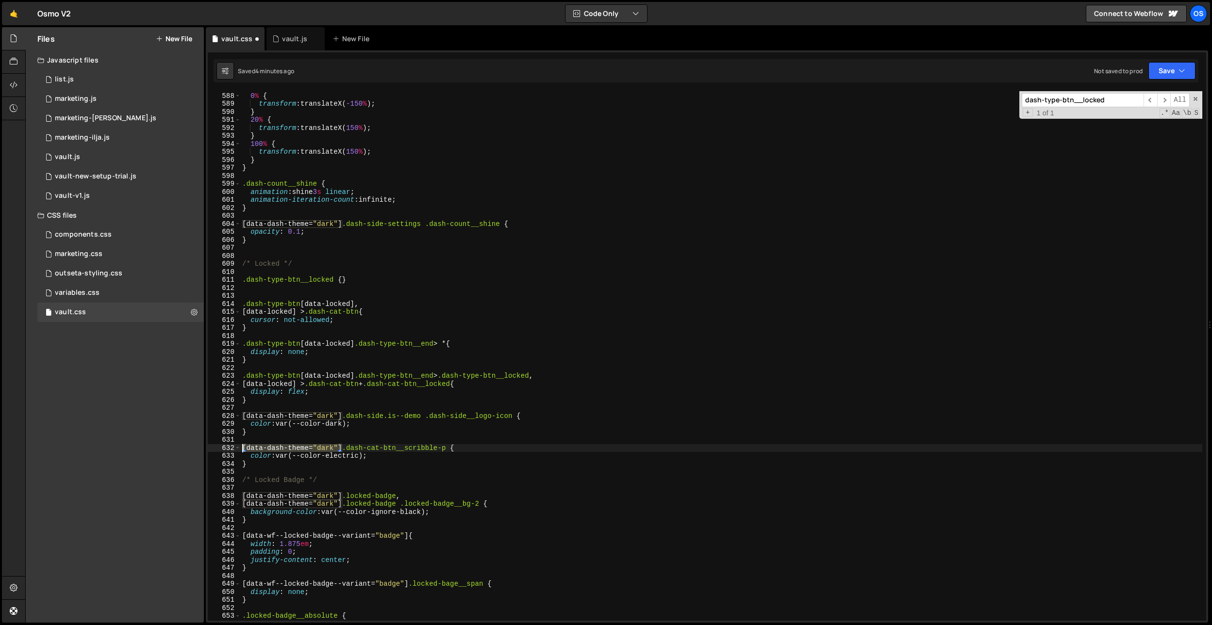
drag, startPoint x: 342, startPoint y: 446, endPoint x: 252, endPoint y: 336, distance: 142.1
click at [219, 444] on div ".dash-type-btn__locked {} 587 588 589 590 591 592 593 594 595 596 597 598 599 6…" at bounding box center [707, 356] width 998 height 530
click at [240, 280] on div "611" at bounding box center [224, 280] width 33 height 8
paste textarea ".dash-type-btn__locked {}"
click at [241, 281] on div "@ keyframes shine { 0 % { transform : translateX( -150 % ) ; } 20 % { transform…" at bounding box center [721, 357] width 962 height 546
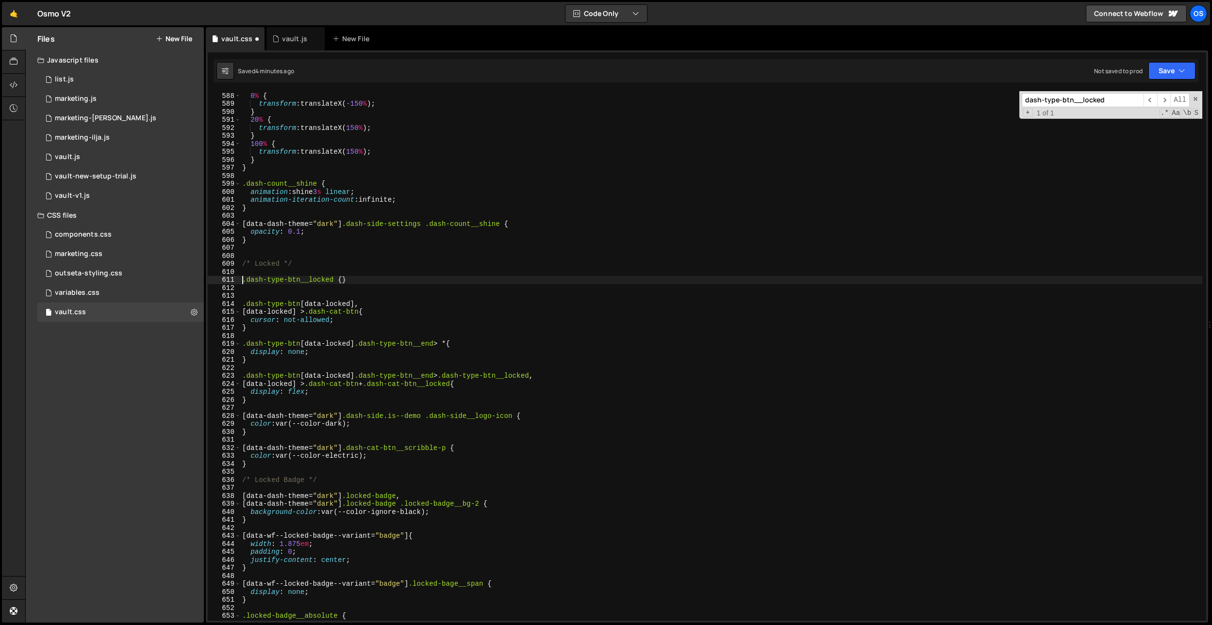
paste textarea "[data-dash-theme="dark"]"
type textarea "[data-dash-theme="dark"] .dash-type-btn__locked {}"
click at [450, 278] on div "@ keyframes shine { 0 % { transform : translateX( -150 % ) ; } 20 % { transform…" at bounding box center [721, 357] width 962 height 546
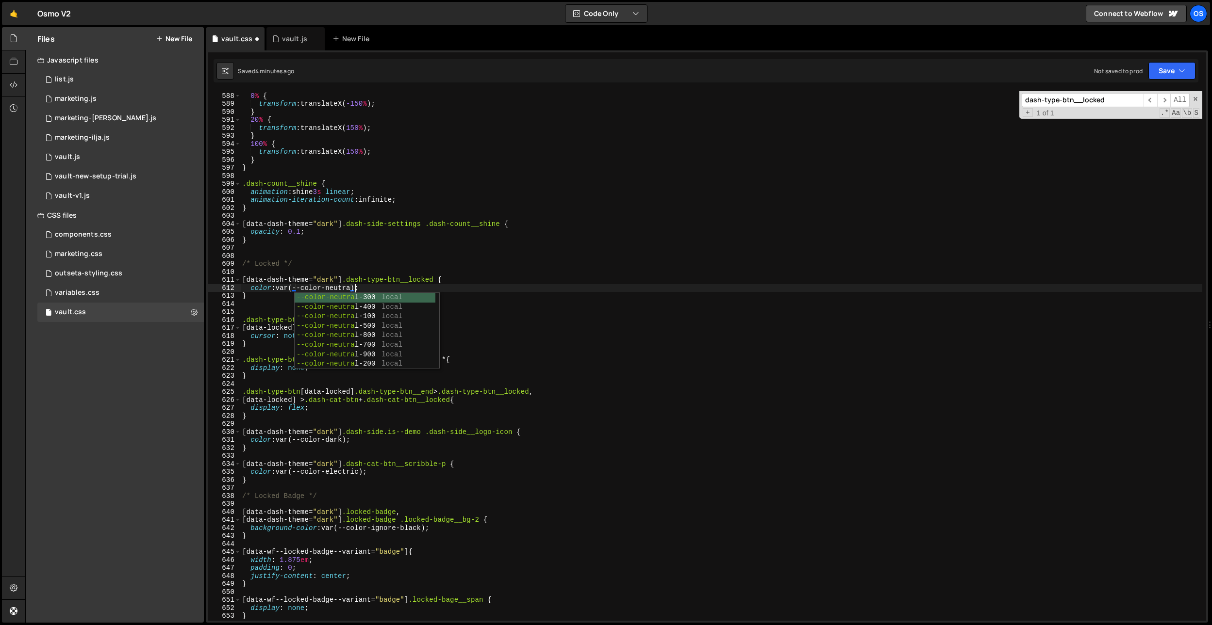
scroll to position [0, 7]
click at [438, 280] on div "@ keyframes shine { 0 % { transform : translateX( -150 % ) ; } 20 % { transform…" at bounding box center [721, 357] width 962 height 546
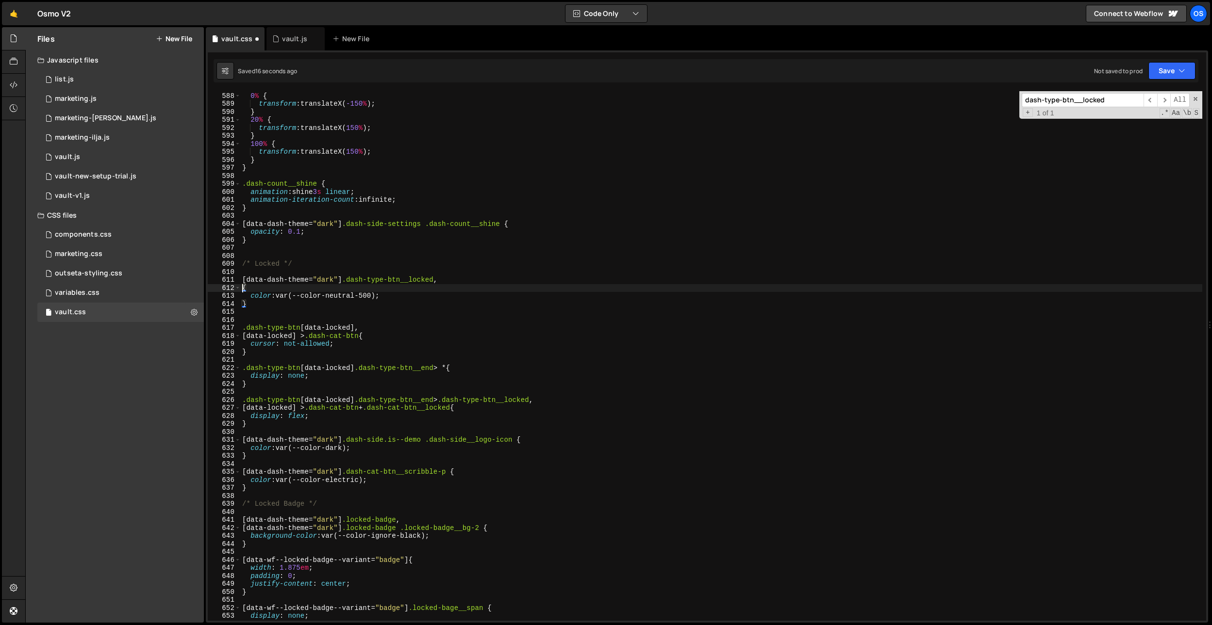
paste textarea "dash-cat-btn__locked"
drag, startPoint x: 347, startPoint y: 282, endPoint x: 244, endPoint y: 288, distance: 103.0
click at [244, 279] on div "@ keyframes shine { 0 % { transform : translateX( -150 % ) ; } 20 % { transform…" at bounding box center [721, 357] width 962 height 546
click at [243, 290] on div "@ keyframes shine { 0 % { transform : translateX( -150 % ) ; } 20 % { transform…" at bounding box center [721, 357] width 962 height 546
paste textarea "[data-dash-theme="dark"]"
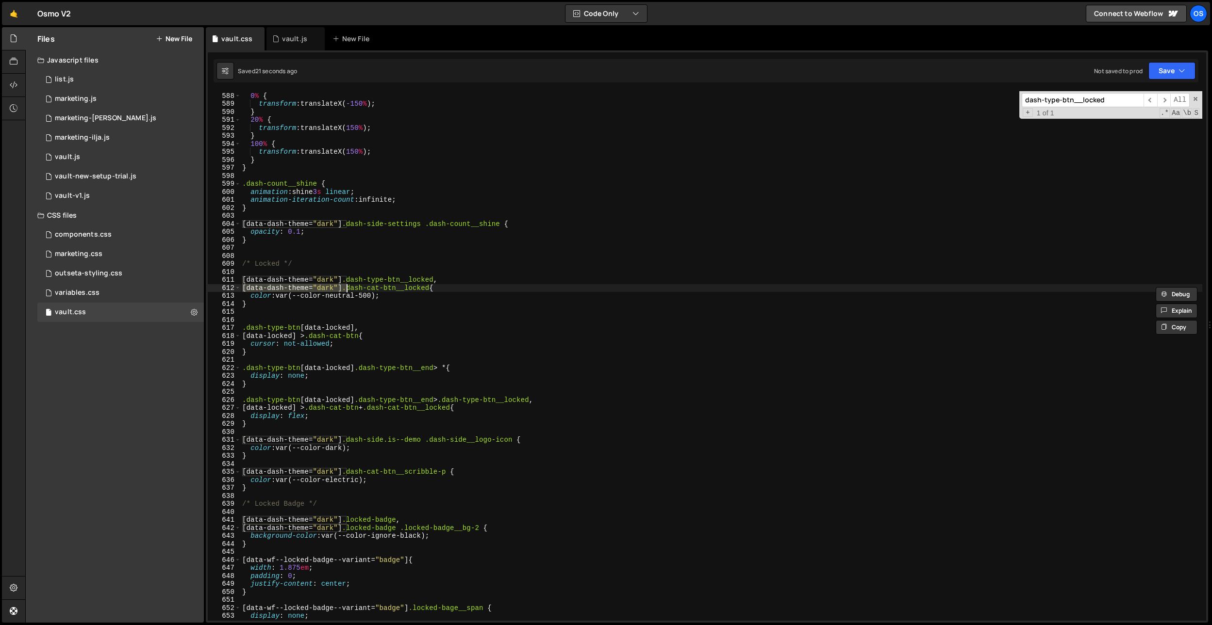
click at [403, 296] on div "@ keyframes shine { 0 % { transform : translateX( -150 % ) ; } 20 % { transform…" at bounding box center [721, 357] width 962 height 546
type textarea "color: var(--color-neutral-500);"
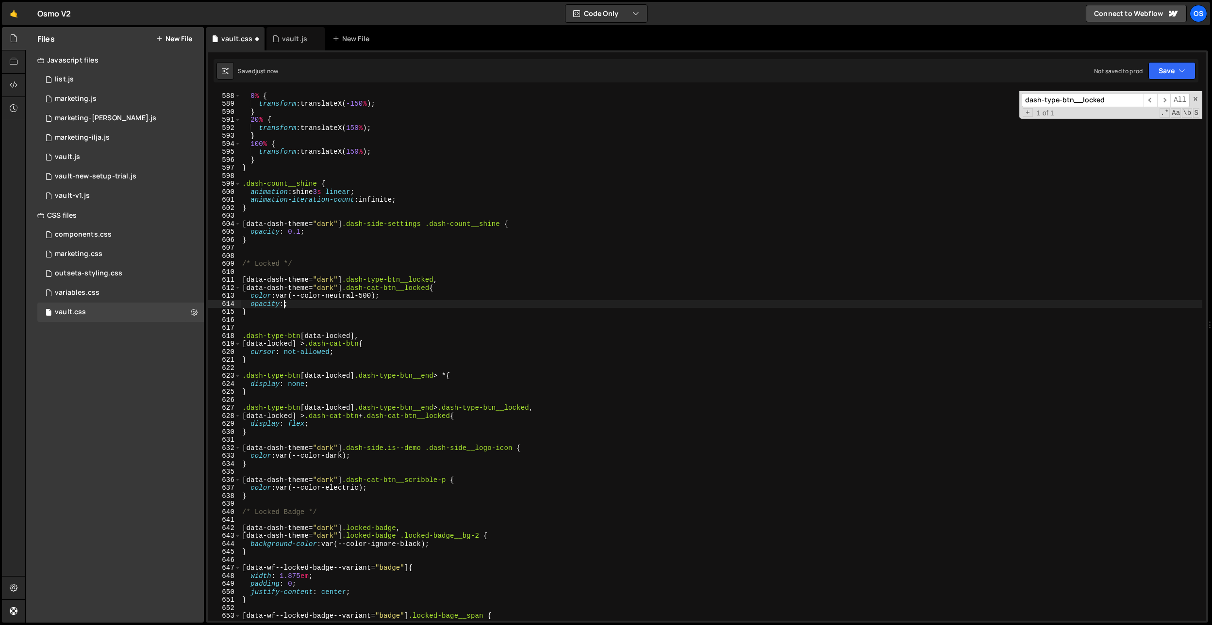
scroll to position [0, 2]
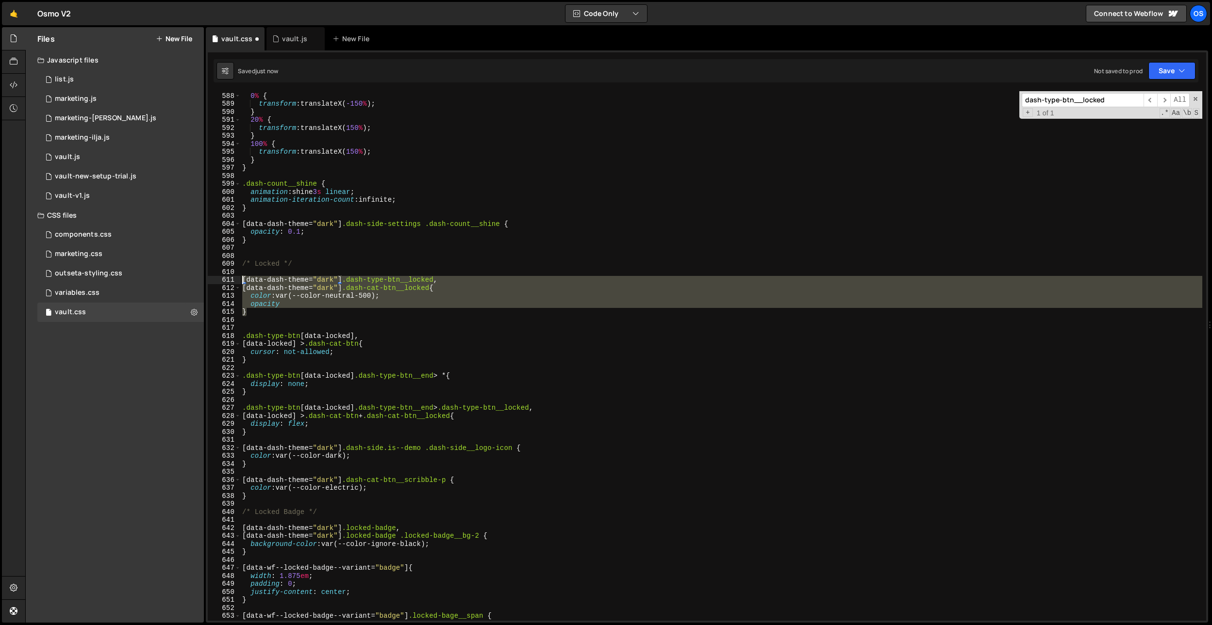
drag, startPoint x: 275, startPoint y: 313, endPoint x: 234, endPoint y: 277, distance: 54.3
click at [235, 278] on div "opacity 587 588 589 590 591 592 593 594 595 596 597 598 599 600 601 602 603 604…" at bounding box center [707, 356] width 998 height 530
type textarea "[data-dash-theme="dark"] .dash-type-btn__locked, [data-dash-theme="dark"] .dash…"
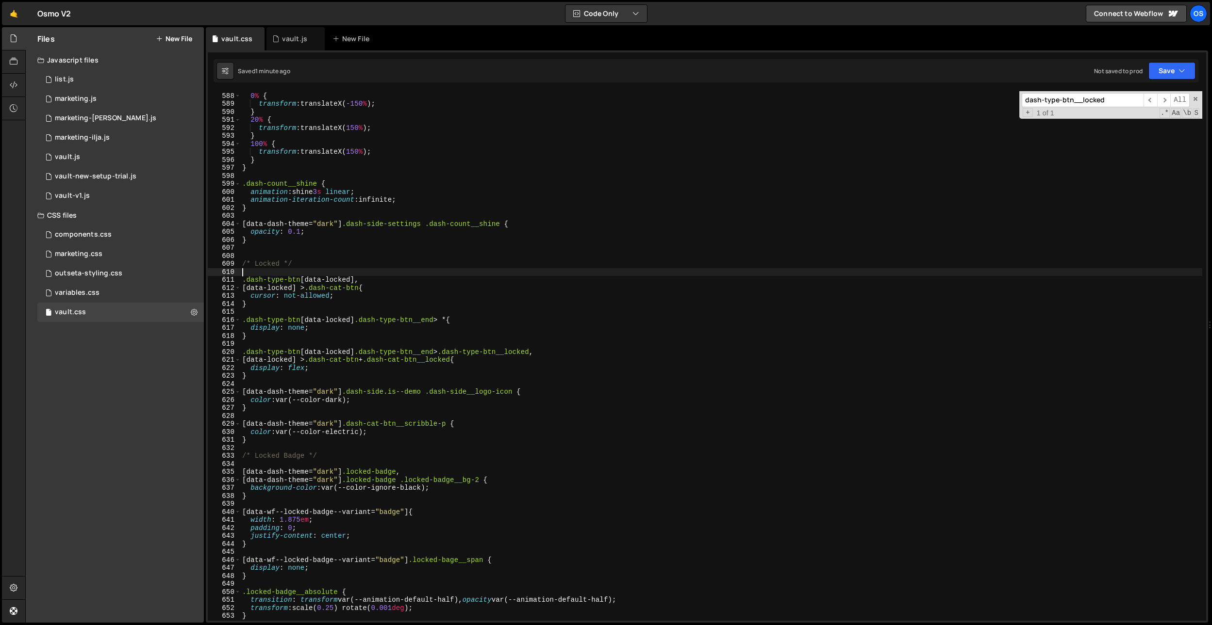
click at [452, 247] on div "@ keyframes shine { 0 % { transform : translateX( -150 % ) ; } 20 % { transform…" at bounding box center [721, 357] width 962 height 546
paste input "saved-btn__box"
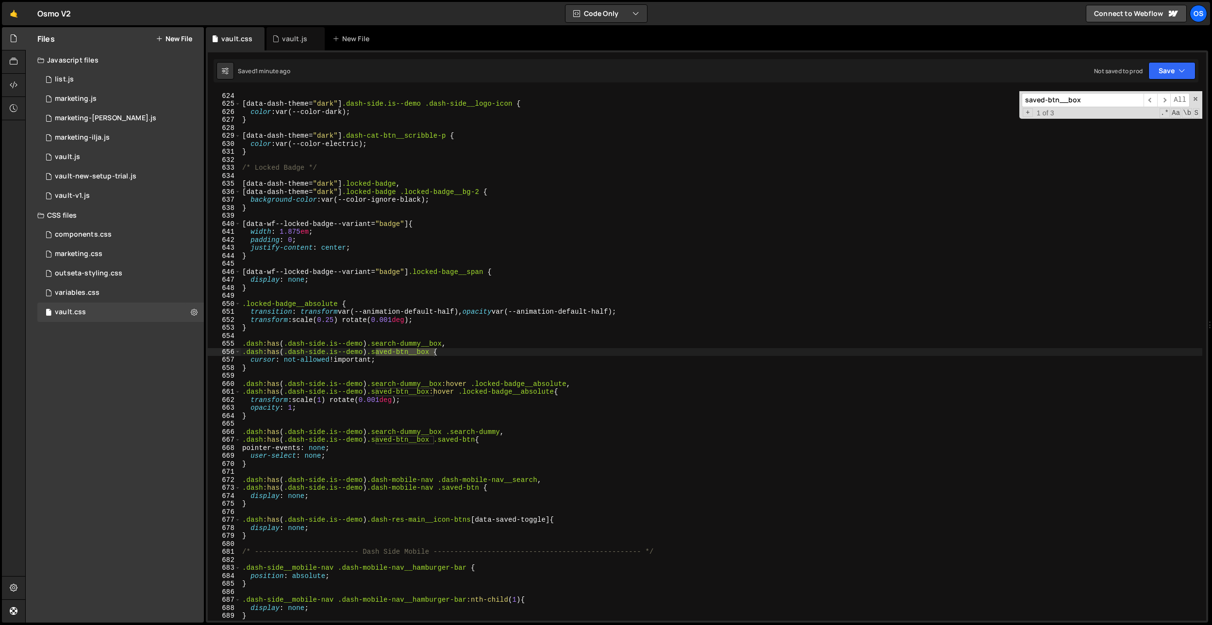
scroll to position [3494, 0]
type input "saved-btn__box"
drag, startPoint x: 449, startPoint y: 344, endPoint x: 441, endPoint y: 345, distance: 8.5
click at [449, 344] on div "} [ data-dash-theme = " dark " ] .dash-side.is--demo .dash-side__logo-icon { co…" at bounding box center [721, 357] width 962 height 546
click at [436, 351] on div "} [ data-dash-theme = " dark " ] .dash-side.is--demo .dash-side__logo-icon { co…" at bounding box center [721, 357] width 962 height 546
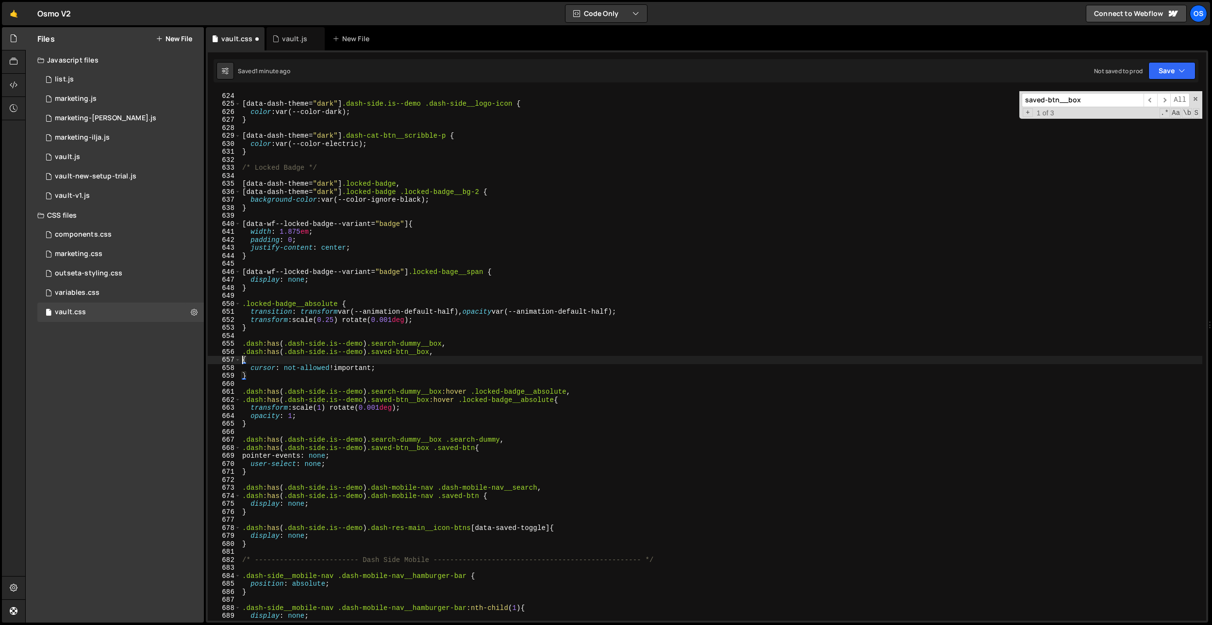
scroll to position [0, 0]
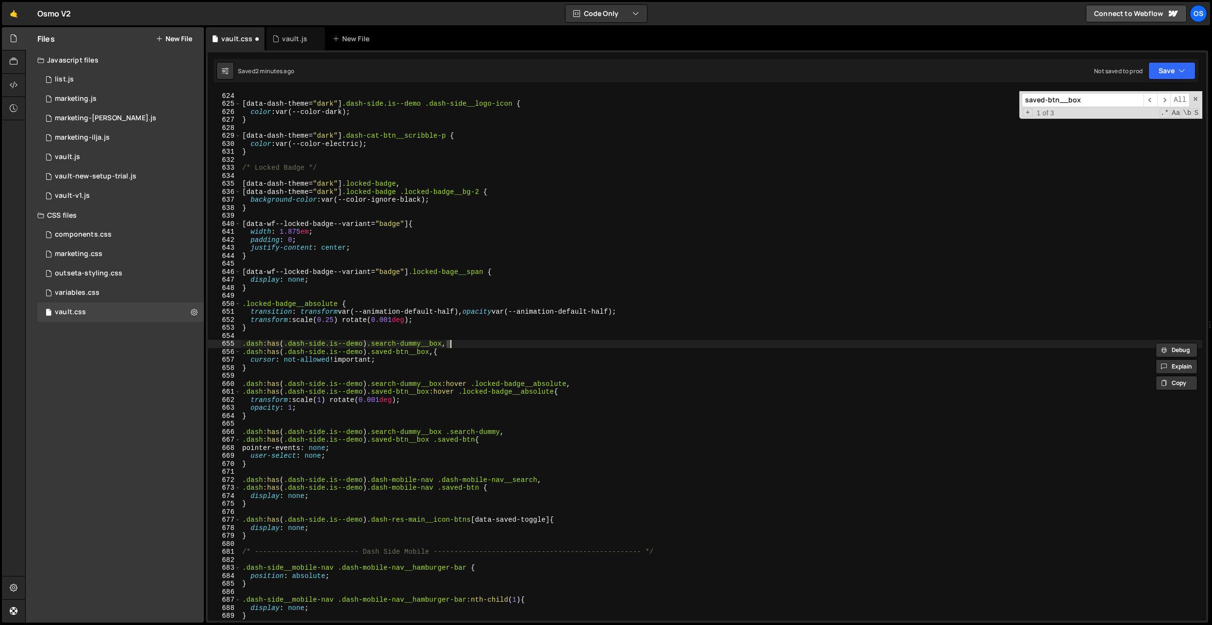
click at [439, 356] on div "} [ data-dash-theme = " dark " ] .dash-side.is--demo .dash-side__logo-icon { co…" at bounding box center [721, 357] width 962 height 546
click at [447, 357] on div "} [ data-dash-theme = " dark " ] .dash-side.is--demo .dash-side__logo-icon { co…" at bounding box center [721, 357] width 962 height 546
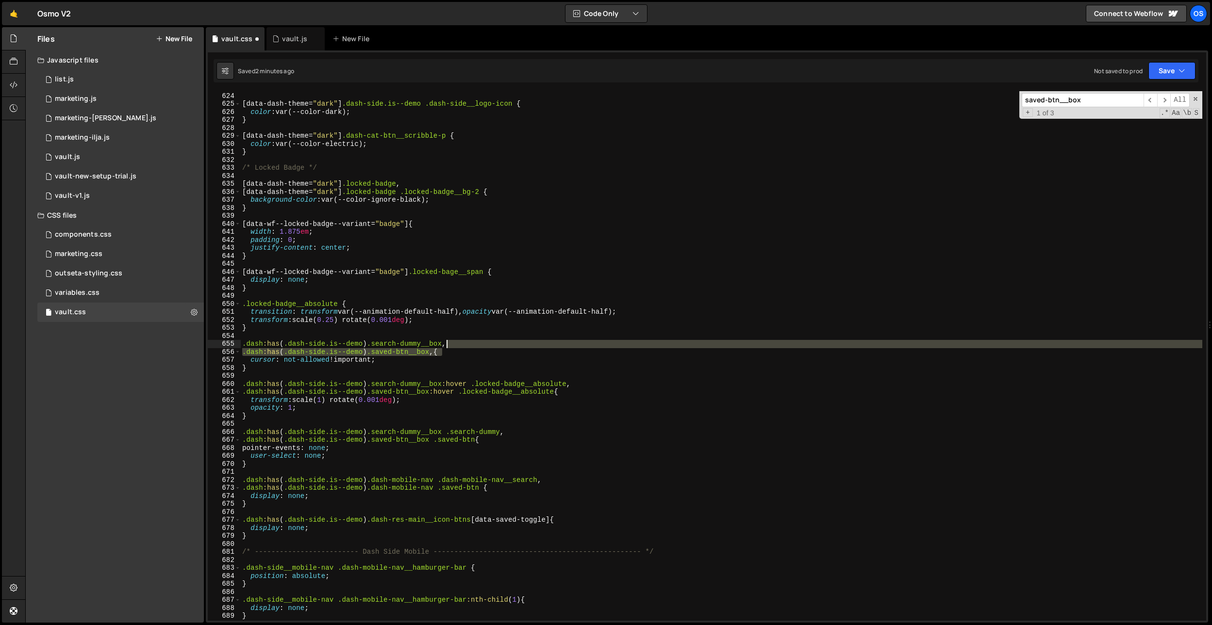
drag, startPoint x: 443, startPoint y: 353, endPoint x: 446, endPoint y: 346, distance: 8.0
click at [446, 346] on div "} [ data-dash-theme = " dark " ] .dash-side.is--demo .dash-side__logo-icon { co…" at bounding box center [721, 357] width 962 height 546
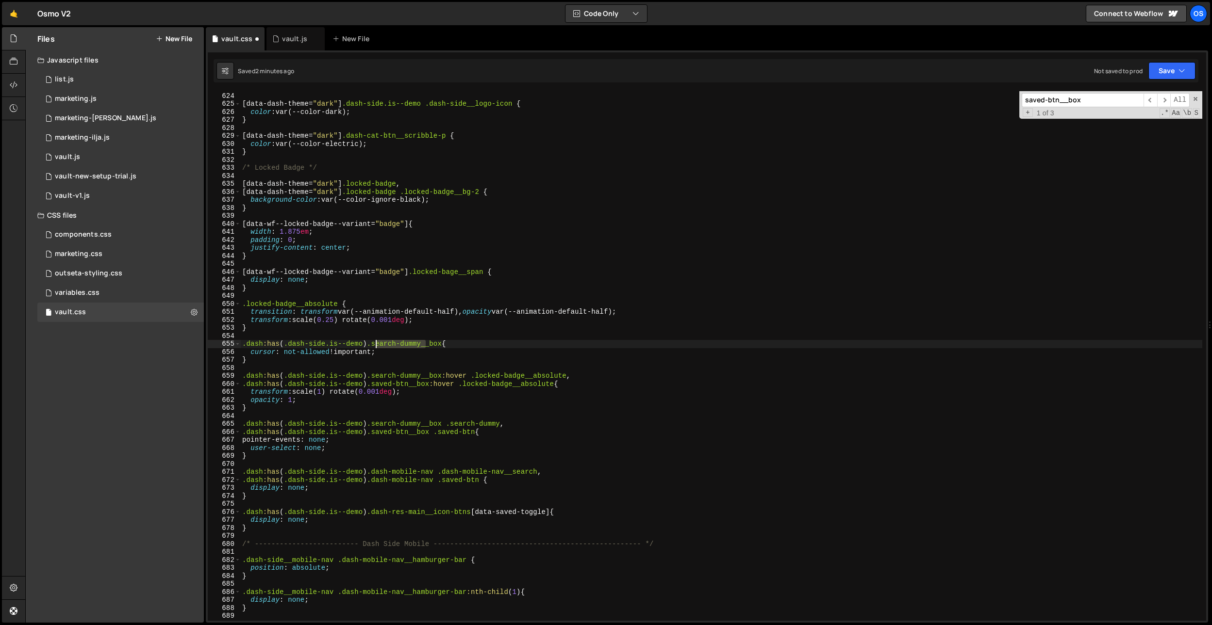
drag, startPoint x: 424, startPoint y: 345, endPoint x: 376, endPoint y: 343, distance: 47.6
click at [376, 343] on div "} [ data-dash-theme = " dark " ] .dash-side.is--demo .dash-side__logo-icon { co…" at bounding box center [721, 357] width 962 height 546
click at [421, 344] on div "} [ data-dash-theme = " dark " ] .dash-side.is--demo .dash-side__logo-icon { co…" at bounding box center [721, 357] width 962 height 546
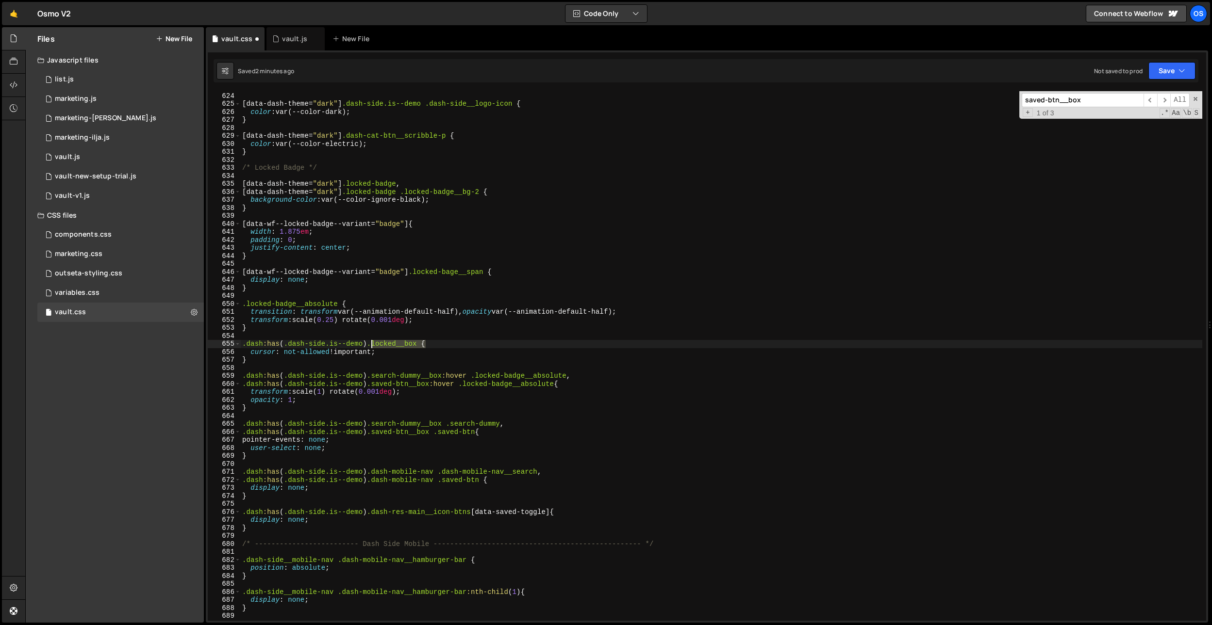
drag, startPoint x: 427, startPoint y: 343, endPoint x: 373, endPoint y: 344, distance: 54.4
click at [373, 345] on div "} [ data-dash-theme = " dark " ] .dash-side.is--demo .dash-side__logo-icon { co…" at bounding box center [721, 357] width 962 height 546
drag, startPoint x: 447, startPoint y: 378, endPoint x: 372, endPoint y: 378, distance: 75.2
click at [372, 378] on div "} [ data-dash-theme = " dark " ] .dash-side.is--demo .dash-side__logo-icon { co…" at bounding box center [721, 357] width 962 height 546
paste textarea "locked__box"
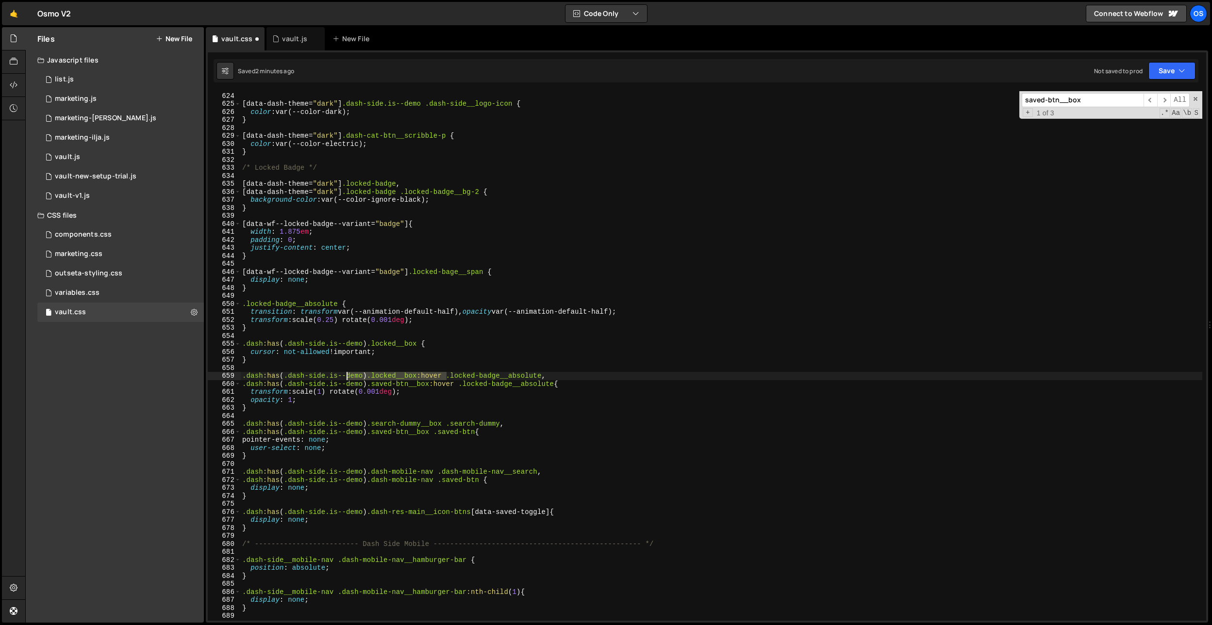
drag, startPoint x: 446, startPoint y: 375, endPoint x: 399, endPoint y: 383, distance: 47.8
click at [360, 376] on div "} [ data-dash-theme = " dark " ] .dash-side.is--demo .dash-side__logo-icon { co…" at bounding box center [721, 357] width 962 height 546
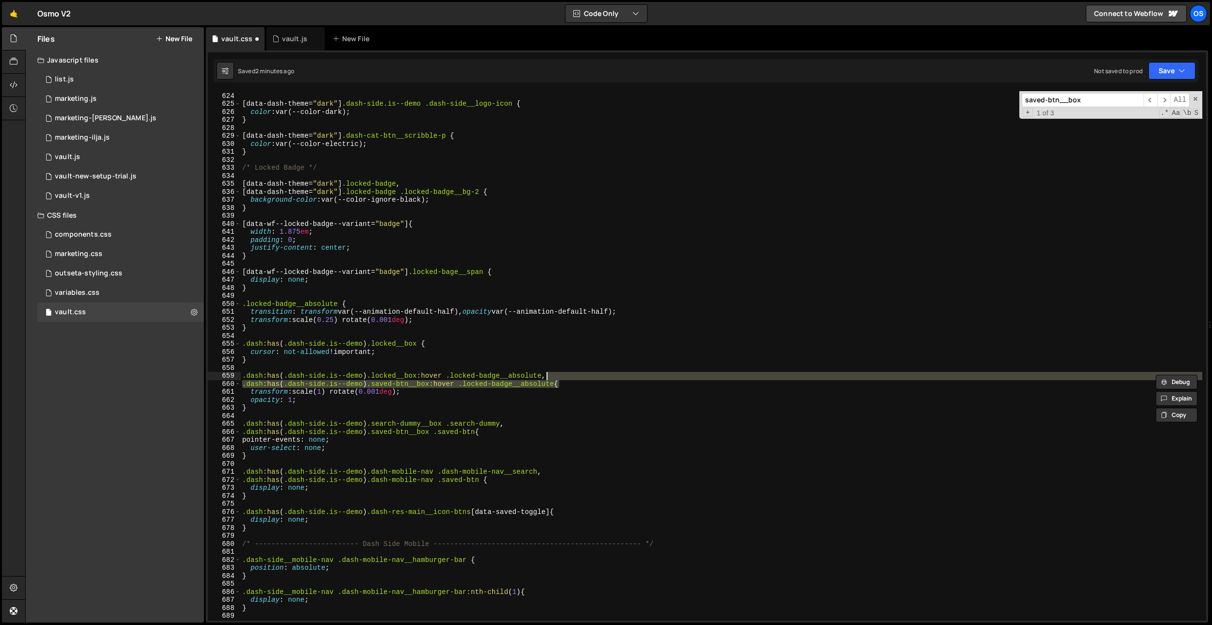
drag, startPoint x: 559, startPoint y: 385, endPoint x: 545, endPoint y: 376, distance: 17.2
click at [545, 376] on div "} [ data-dash-theme = " dark " ] .dash-side.is--demo .dash-side__logo-icon { co…" at bounding box center [721, 357] width 962 height 546
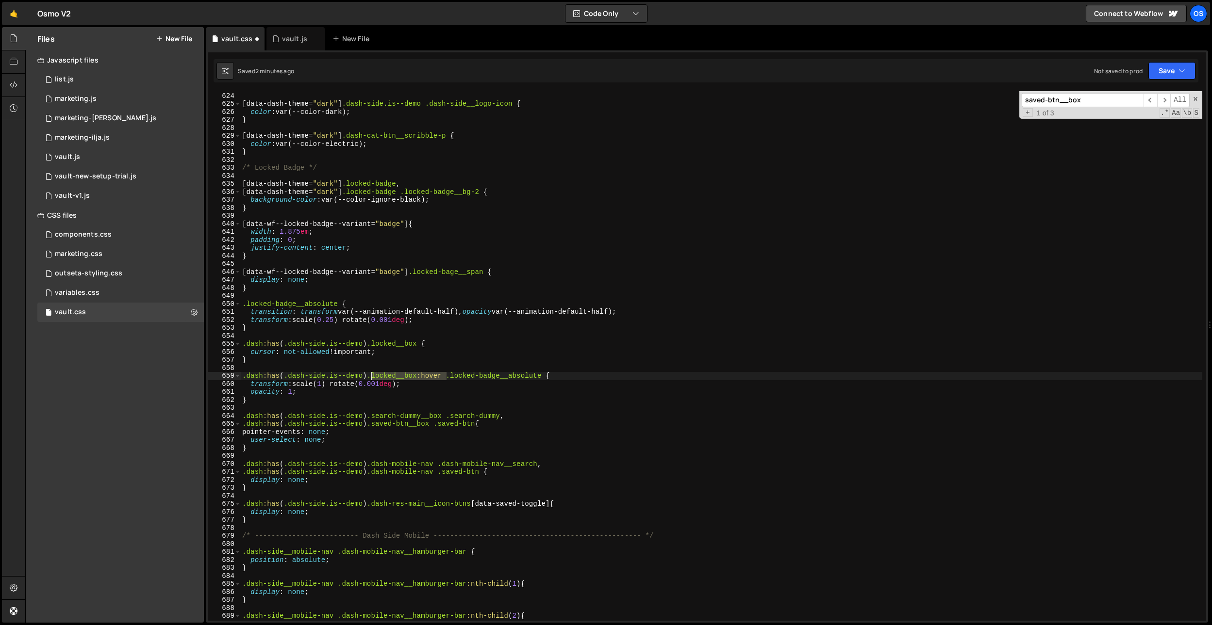
drag, startPoint x: 446, startPoint y: 378, endPoint x: 373, endPoint y: 379, distance: 73.3
click at [373, 379] on div "} [ data-dash-theme = " dark " ] .dash-side.is--demo .dash-side__logo-icon { co…" at bounding box center [721, 357] width 962 height 546
click at [418, 378] on div "} [ data-dash-theme = " dark " ] .dash-side.is--demo .dash-side__logo-icon { co…" at bounding box center [721, 356] width 962 height 530
drag, startPoint x: 421, startPoint y: 378, endPoint x: 409, endPoint y: 408, distance: 31.8
click at [380, 379] on div "} [ data-dash-theme = " dark " ] .dash-side.is--demo .dash-side__logo-icon { co…" at bounding box center [721, 357] width 962 height 546
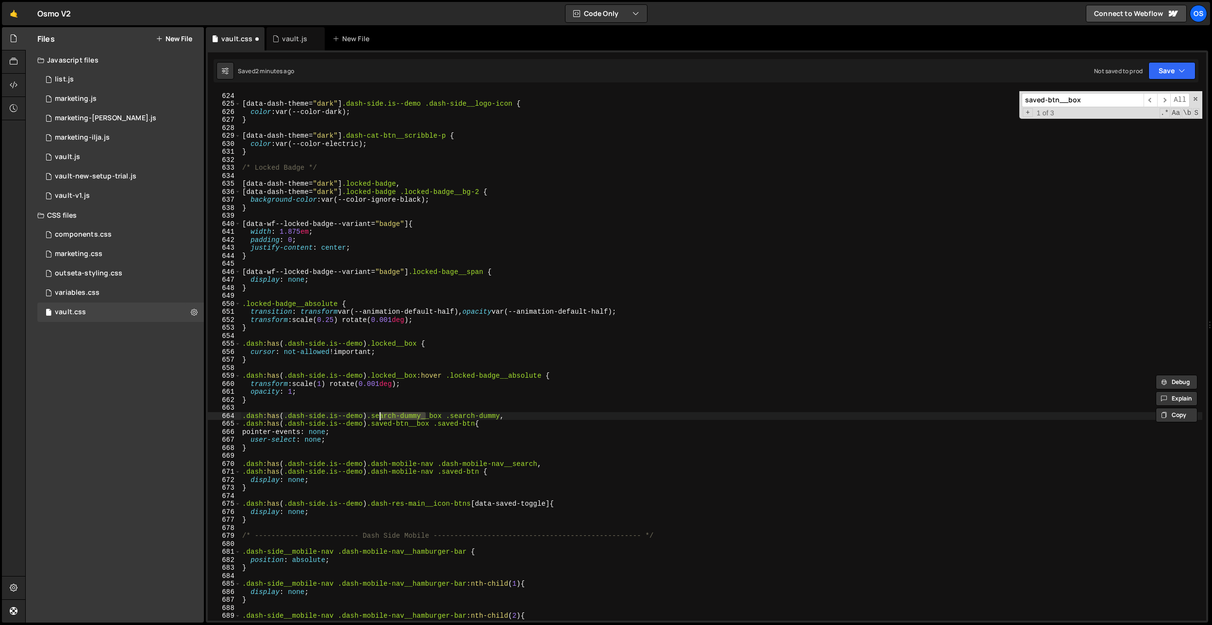
drag, startPoint x: 426, startPoint y: 416, endPoint x: 380, endPoint y: 418, distance: 45.7
click at [380, 418] on div "} [ data-dash-theme = " dark " ] .dash-side.is--demo .dash-side__logo-icon { co…" at bounding box center [721, 357] width 962 height 546
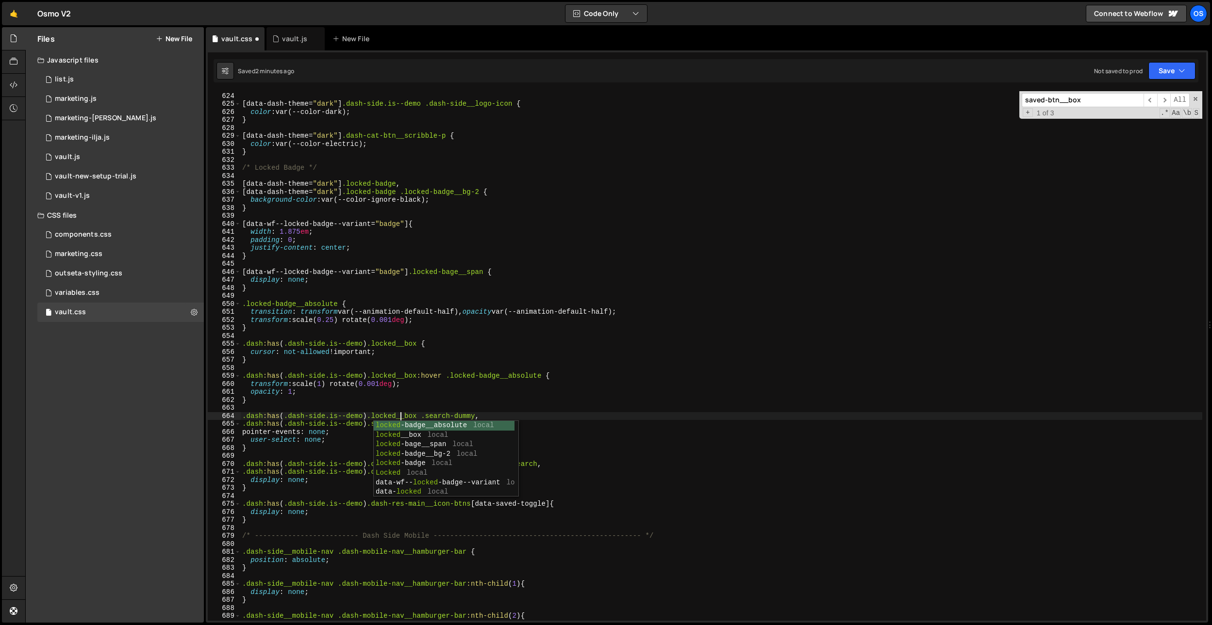
scroll to position [0, 11]
click at [466, 386] on div "} [ data-dash-theme = " dark " ] .dash-side.is--demo .dash-side__logo-icon { co…" at bounding box center [721, 357] width 962 height 546
click at [428, 419] on div "} [ data-dash-theme = " dark " ] .dash-side.is--demo .dash-side__logo-icon { co…" at bounding box center [721, 357] width 962 height 546
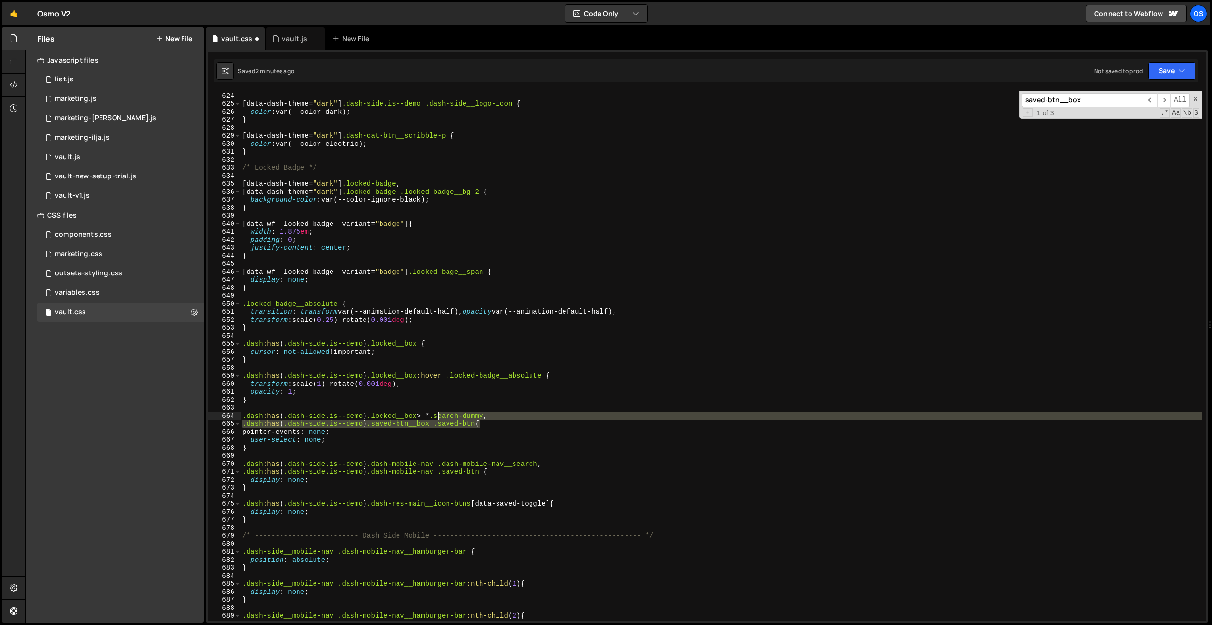
drag, startPoint x: 480, startPoint y: 423, endPoint x: 440, endPoint y: 419, distance: 40.0
click at [440, 419] on div "} [ data-dash-theme = " dark " ] .dash-side.is--demo .dash-side__logo-icon { co…" at bounding box center [721, 357] width 962 height 546
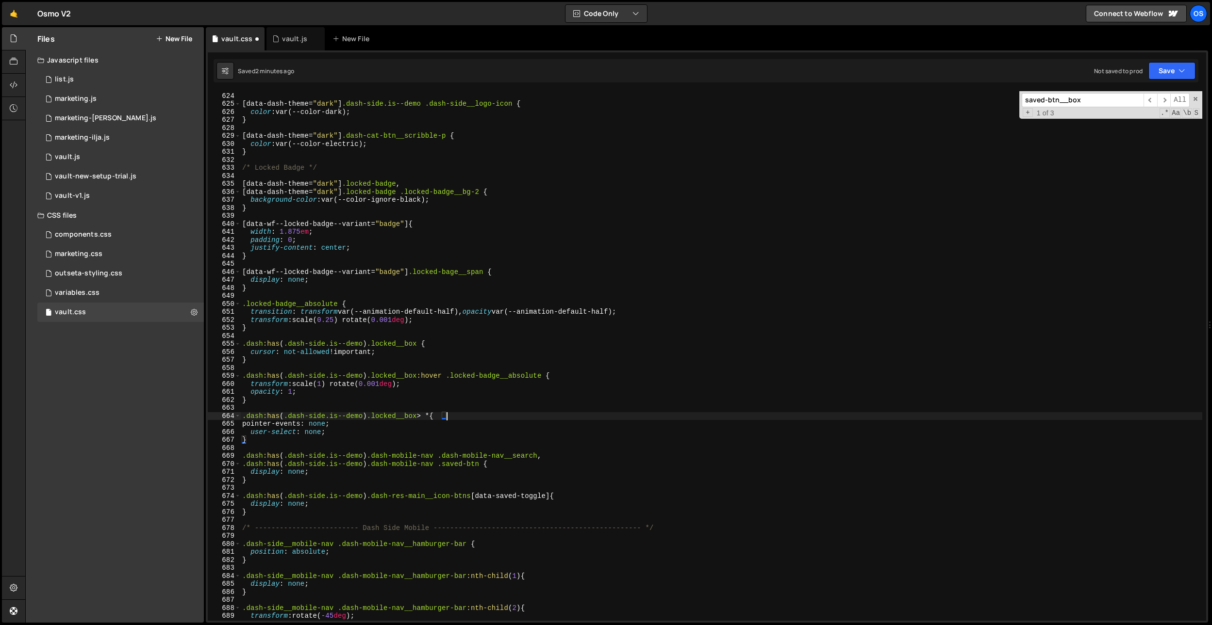
click at [457, 419] on div "} [ data-dash-theme = " dark " ] .dash-side.is--demo .dash-side__logo-icon { co…" at bounding box center [721, 357] width 962 height 546
type textarea ".dash:has(.dash-side.is--demo) .locked__box > * {"
click at [431, 365] on div "} [ data-dash-theme = " dark " ] .dash-side.is--demo .dash-side__logo-icon { co…" at bounding box center [721, 357] width 962 height 546
click at [407, 347] on div "} [ data-dash-theme = " dark " ] .dash-side.is--demo .dash-side__logo-icon { co…" at bounding box center [721, 357] width 962 height 546
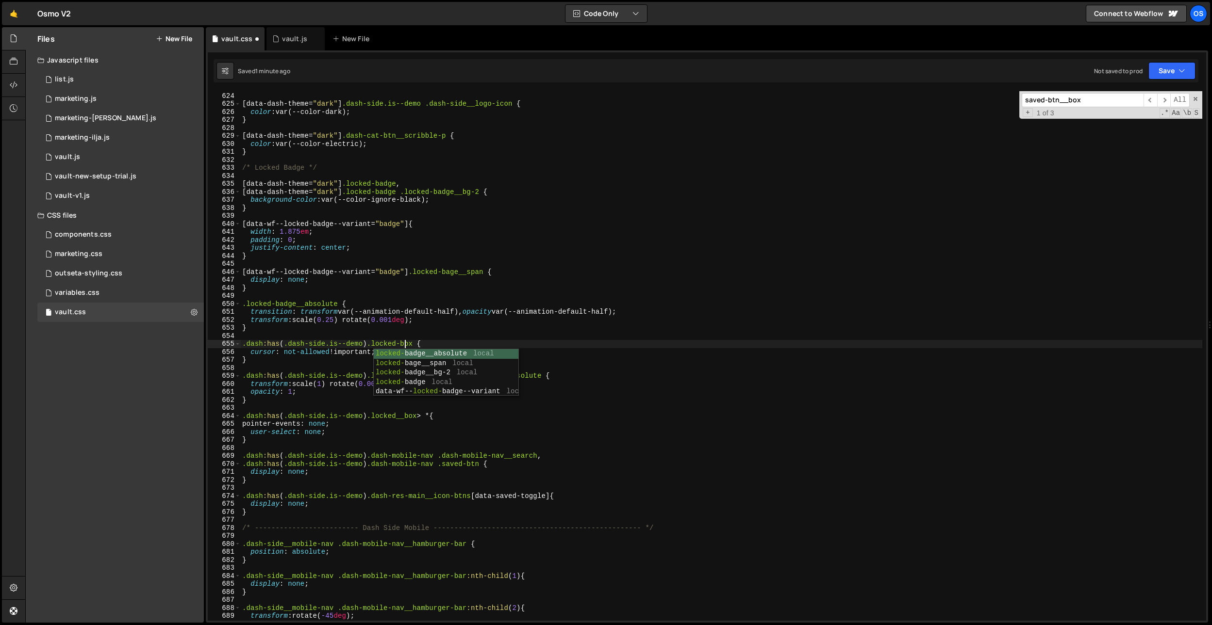
click at [352, 306] on div "} [ data-dash-theme = " dark " ] .dash-side.is--demo .dash-side__logo-icon { co…" at bounding box center [721, 357] width 962 height 546
click at [408, 374] on div "} [ data-dash-theme = " dark " ] .dash-side.is--demo .dash-side__logo-icon { co…" at bounding box center [721, 357] width 962 height 546
click at [397, 374] on div "} [ data-dash-theme = " dark " ] .dash-side.is--demo .dash-side__logo-icon { co…" at bounding box center [721, 357] width 962 height 546
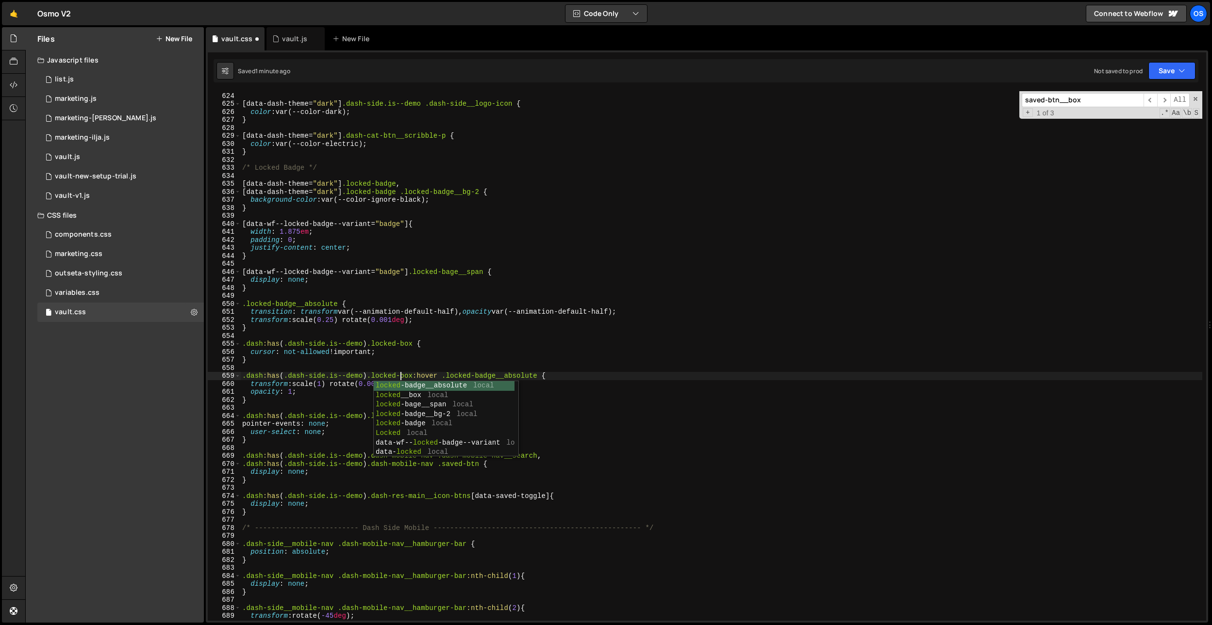
click at [429, 350] on div "} [ data-dash-theme = " dark " ] .dash-side.is--demo .dash-side__logo-icon { co…" at bounding box center [721, 357] width 962 height 546
click at [411, 418] on div "} [ data-dash-theme = " dark " ] .dash-side.is--demo .dash-side__logo-icon { co…" at bounding box center [721, 357] width 962 height 546
type textarea ".dash:has(.dash-side.is--demo) .locked-box > * {"
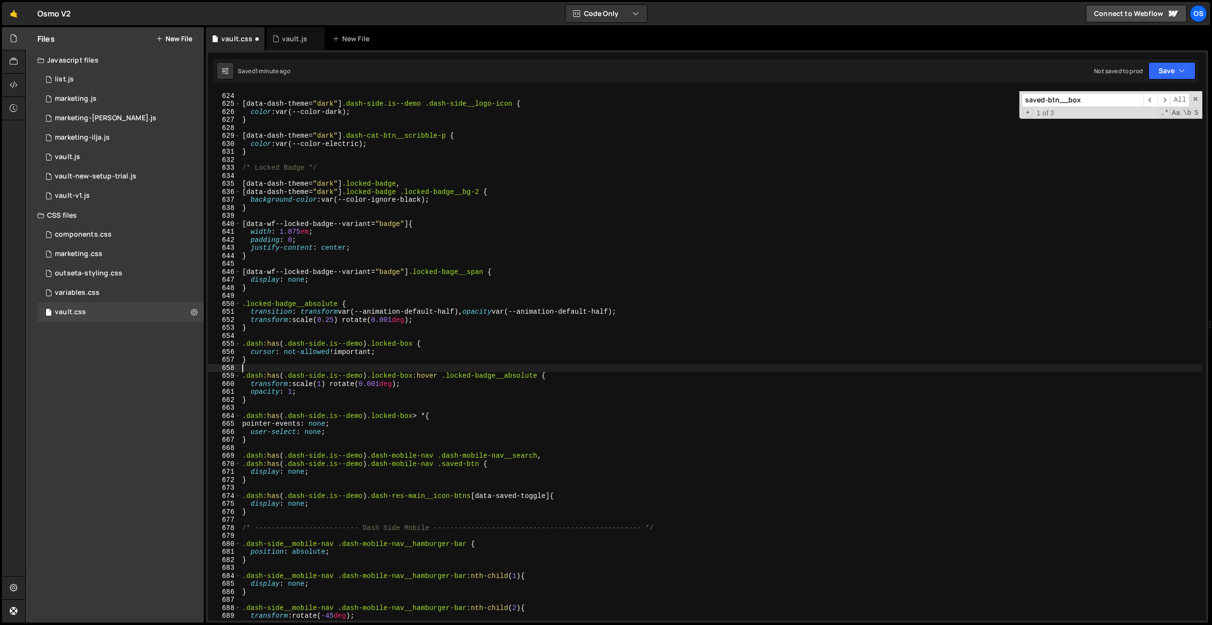
click at [451, 367] on div "} [ data-dash-theme = " dark " ] .dash-side.is--demo .dash-side__logo-icon { co…" at bounding box center [721, 357] width 962 height 546
click at [503, 425] on div "} [ data-dash-theme = " dark " ] .dash-side.is--demo .dash-side__logo-icon { co…" at bounding box center [721, 357] width 962 height 546
click at [460, 401] on div "} [ data-dash-theme = " dark " ] .dash-side.is--demo .dash-side__logo-icon { co…" at bounding box center [721, 357] width 962 height 546
click at [414, 233] on div "} [ data-dash-theme = " dark " ] .dash-side.is--demo .dash-side__logo-icon { co…" at bounding box center [721, 357] width 962 height 546
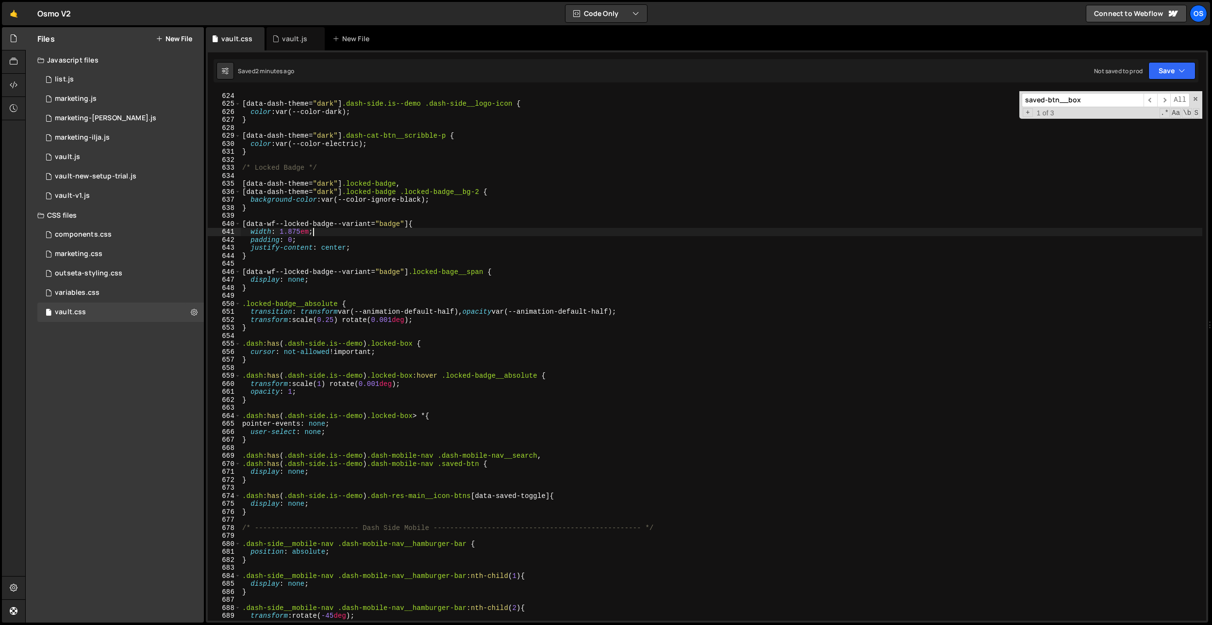
type textarea "width: 1.875em;"
paste input "locked-box__locked"
type input "locked-box__locked"
